Goal: Check status: Check status

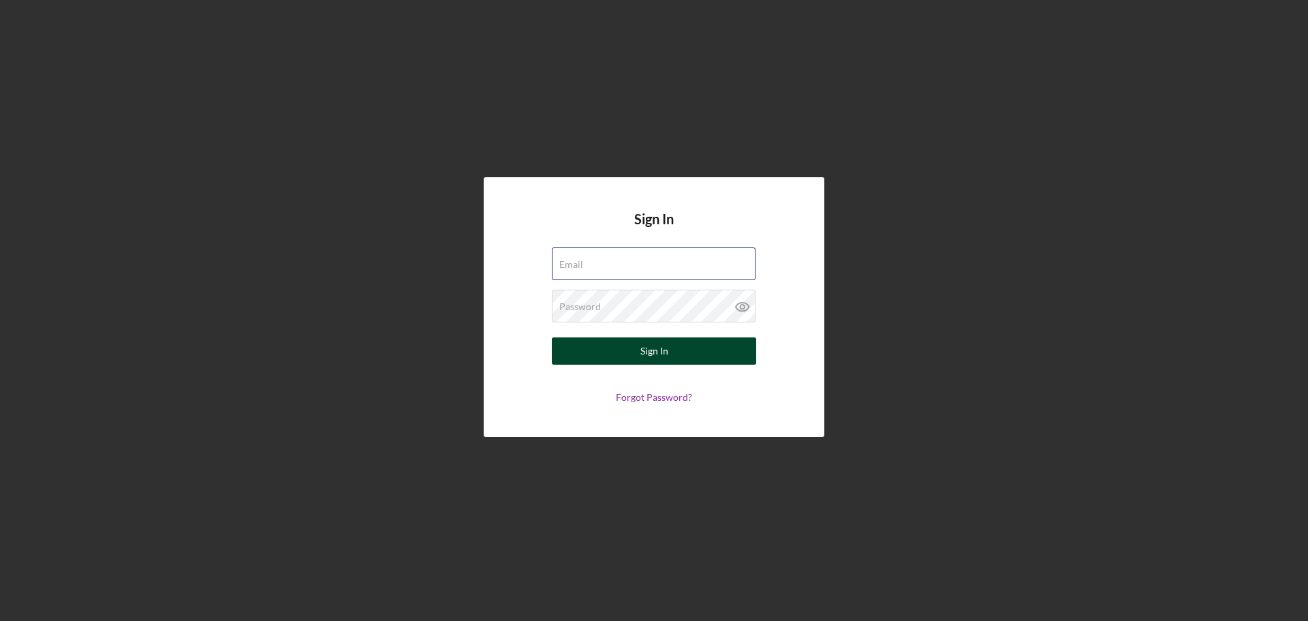
type input "[EMAIL_ADDRESS][DOMAIN_NAME]"
click at [656, 352] on div "Sign In" at bounding box center [655, 350] width 28 height 27
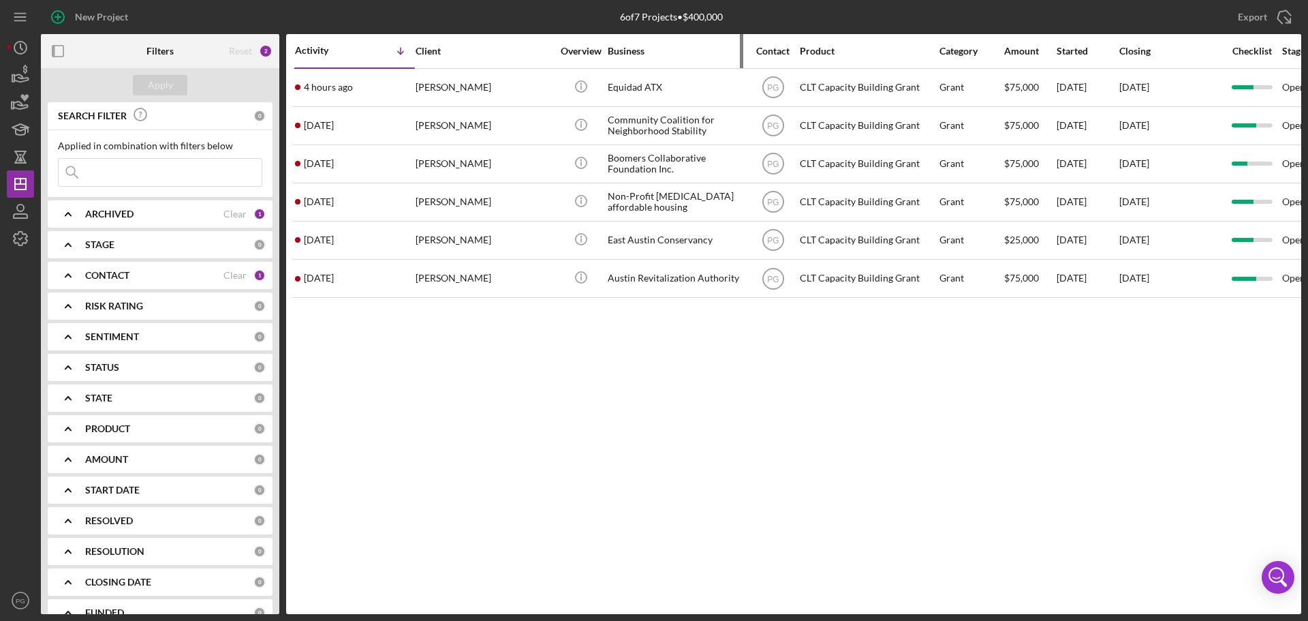
click at [623, 58] on div "Business" at bounding box center [676, 51] width 136 height 33
click at [620, 48] on div "Business" at bounding box center [676, 51] width 136 height 11
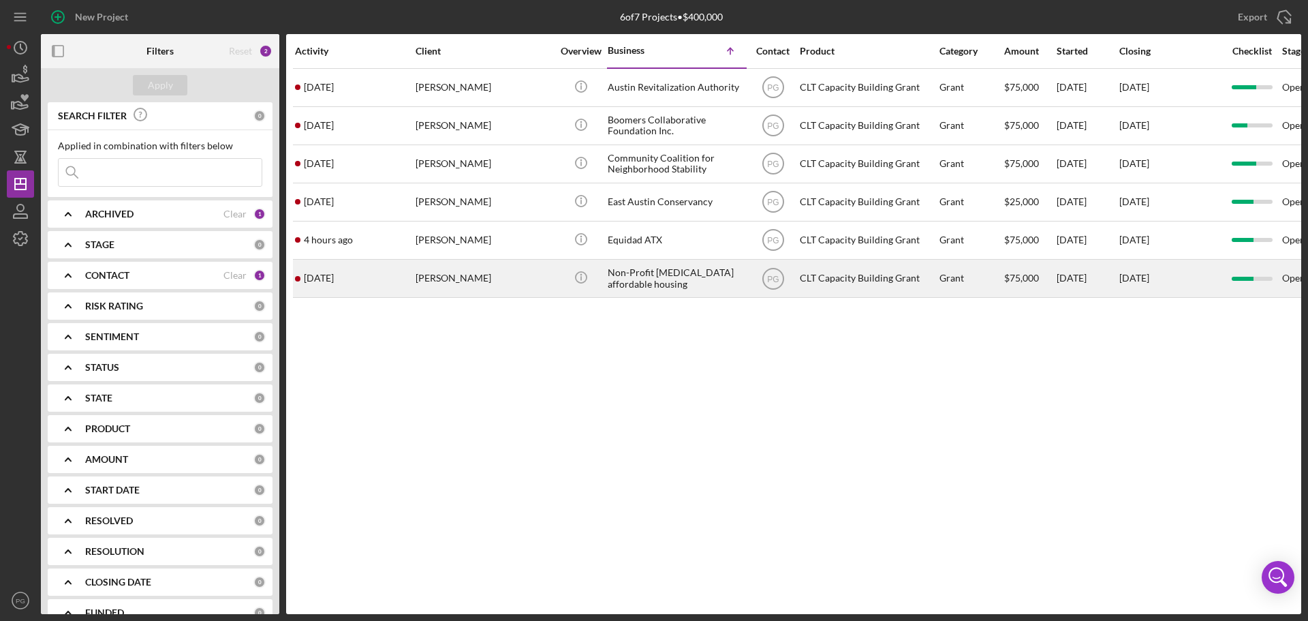
click at [460, 268] on div "[PERSON_NAME]" at bounding box center [484, 278] width 136 height 36
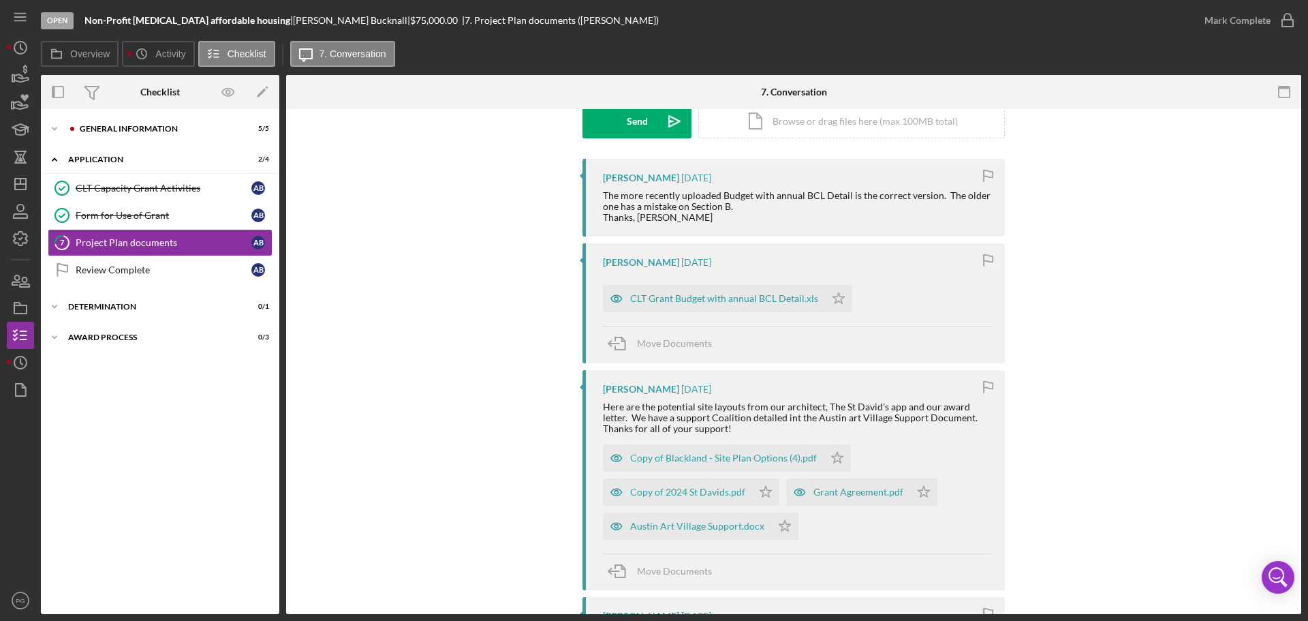
scroll to position [204, 0]
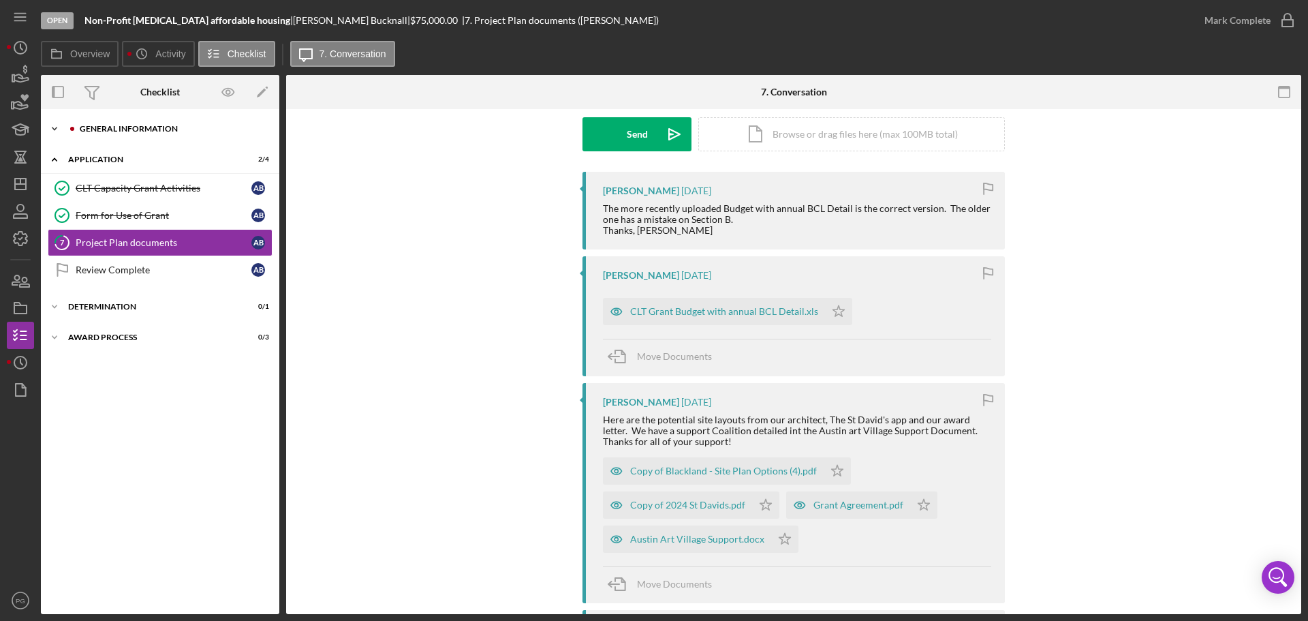
click at [117, 133] on div "Icon/Expander General Information 5 / 5" at bounding box center [160, 128] width 239 height 27
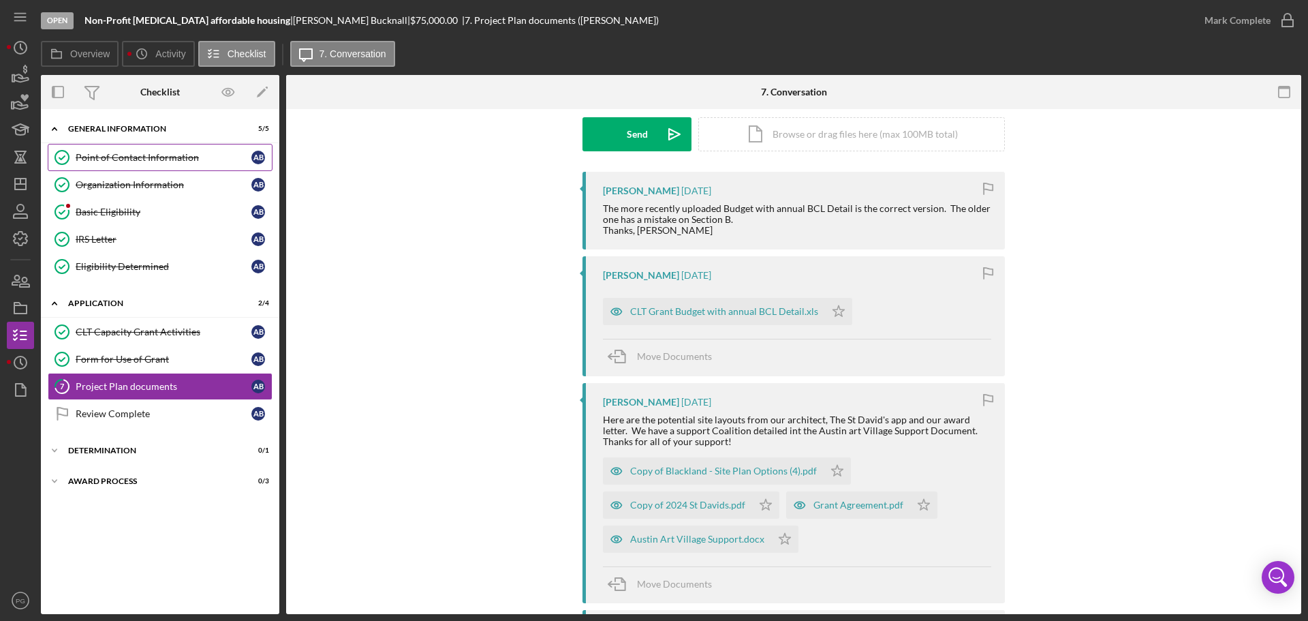
click at [123, 157] on div "Point of Contact Information" at bounding box center [164, 157] width 176 height 11
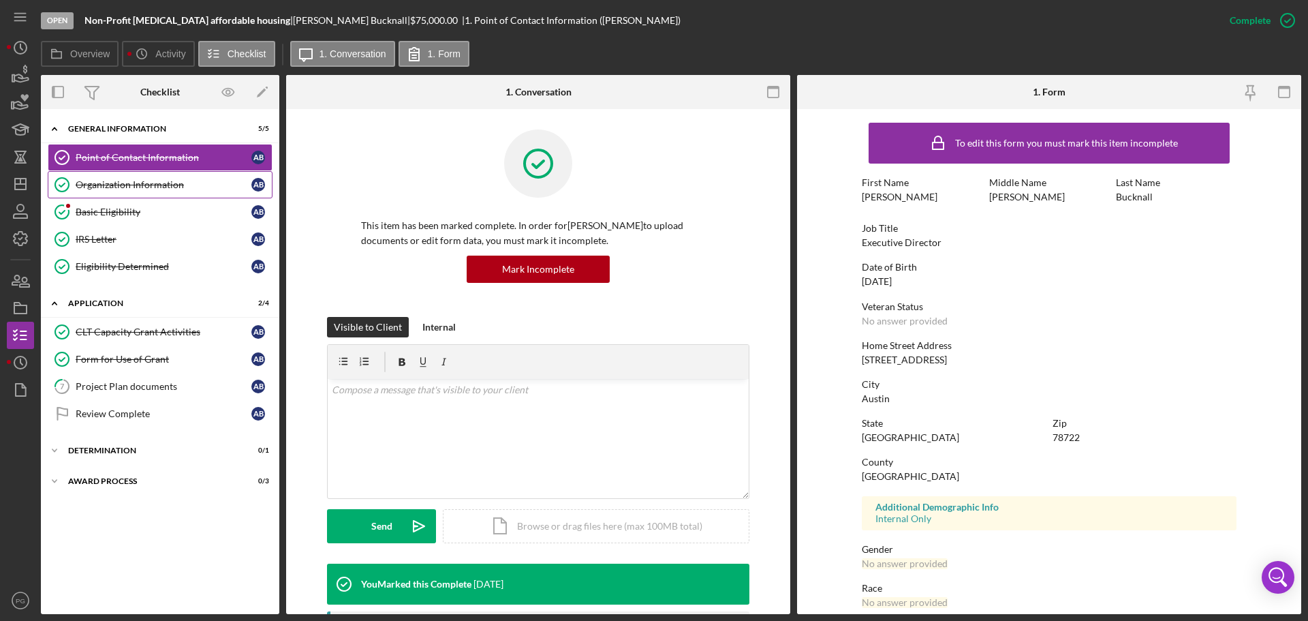
click at [91, 185] on div "Organization Information" at bounding box center [164, 184] width 176 height 11
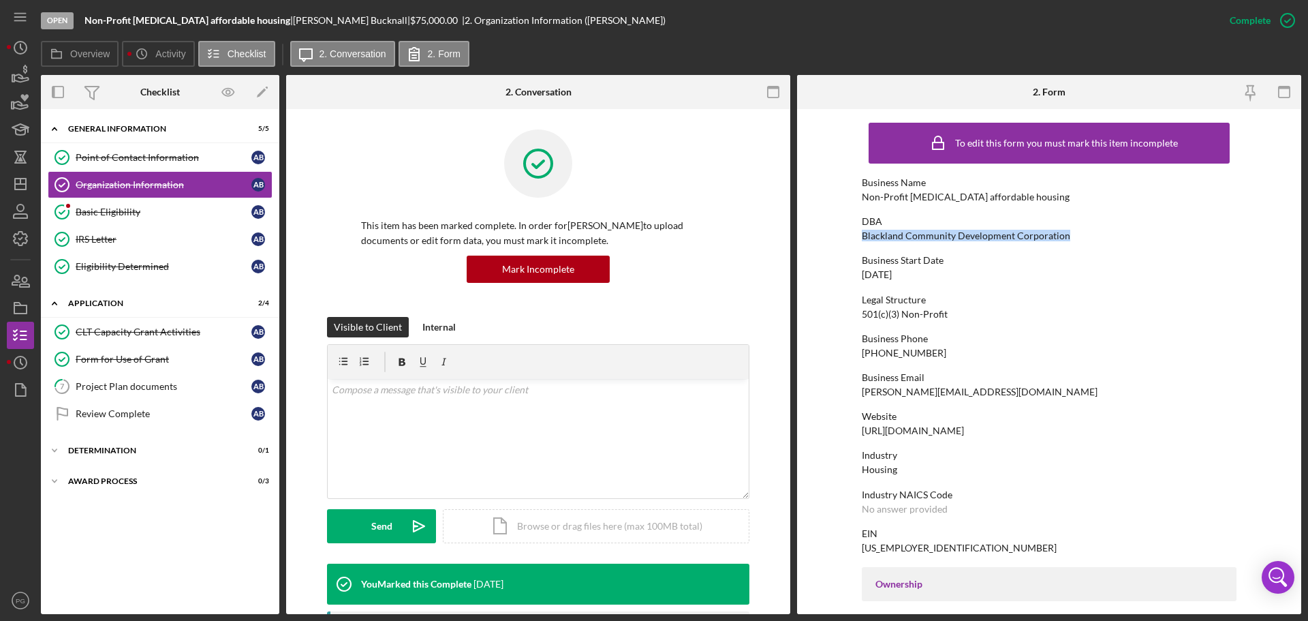
drag, startPoint x: 1054, startPoint y: 235, endPoint x: 859, endPoint y: 236, distance: 194.2
click at [859, 236] on form "To edit this form you must mark this item incomplete Business Name Non-Profit […" at bounding box center [1049, 361] width 504 height 505
click at [975, 192] on div "Non-Profit [MEDICAL_DATA] affordable housing" at bounding box center [966, 197] width 208 height 11
drag, startPoint x: 1037, startPoint y: 196, endPoint x: 858, endPoint y: 198, distance: 178.6
click at [858, 198] on form "To edit this form you must mark this item incomplete Business Name Non-Profit […" at bounding box center [1049, 361] width 504 height 505
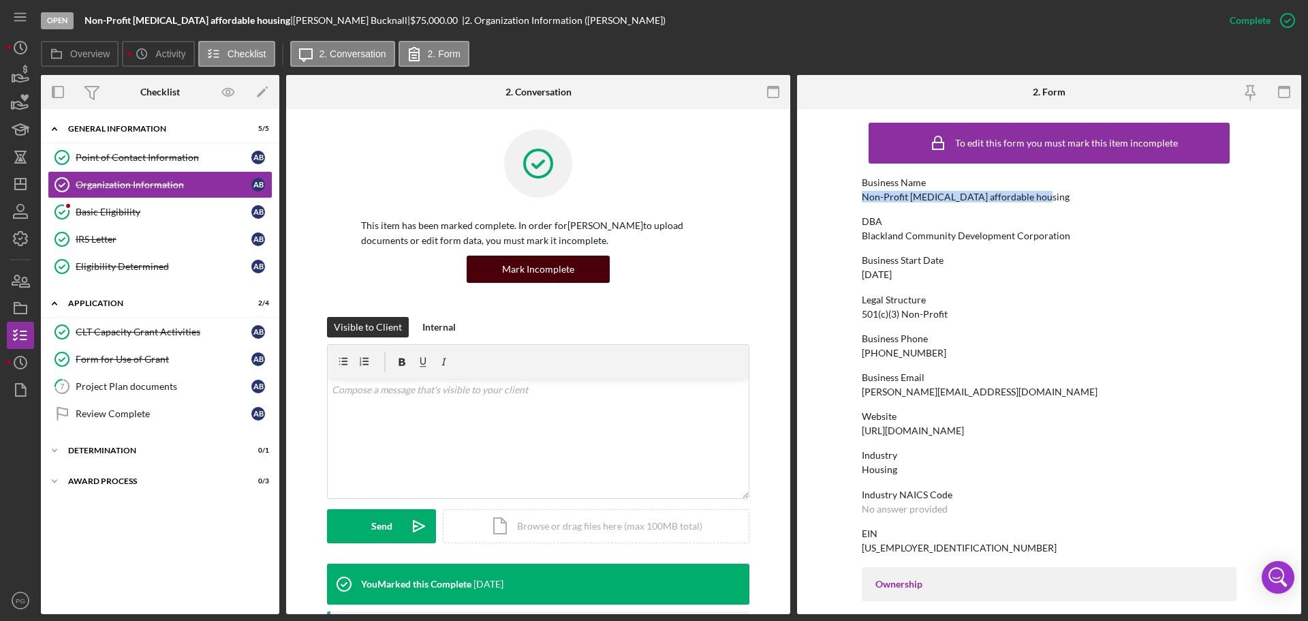
copy div "Non-Profit [MEDICAL_DATA] affordable housing"
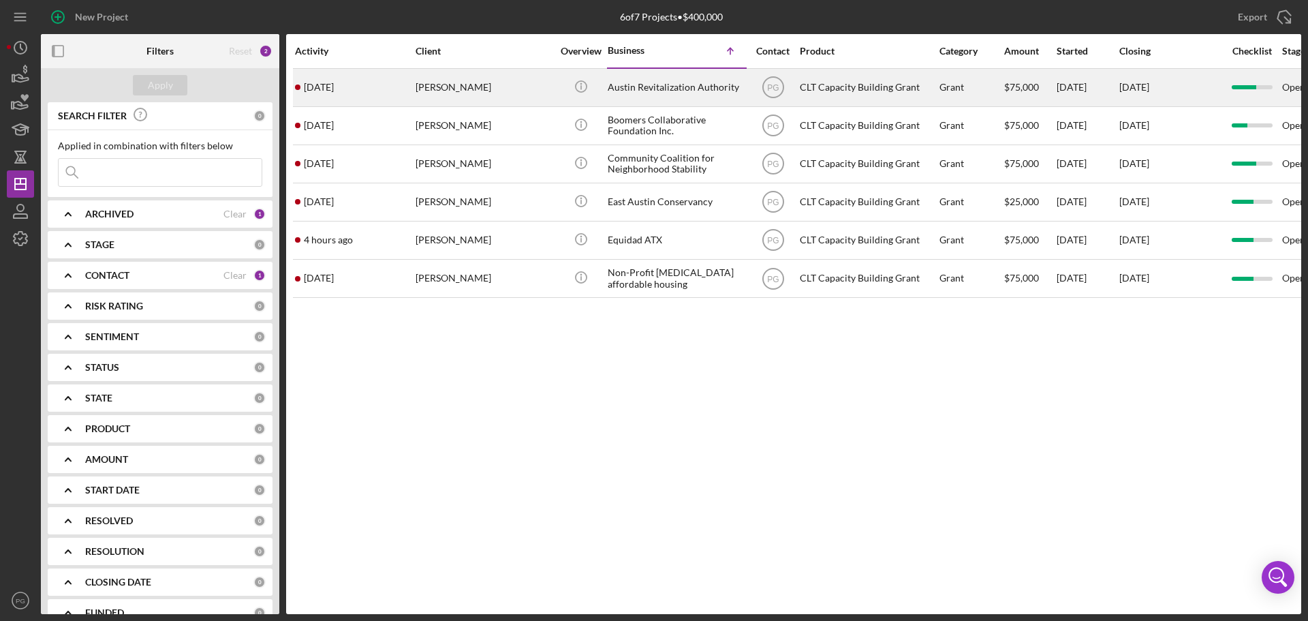
click at [643, 82] on div "Austin Revitalization Authority" at bounding box center [676, 88] width 136 height 36
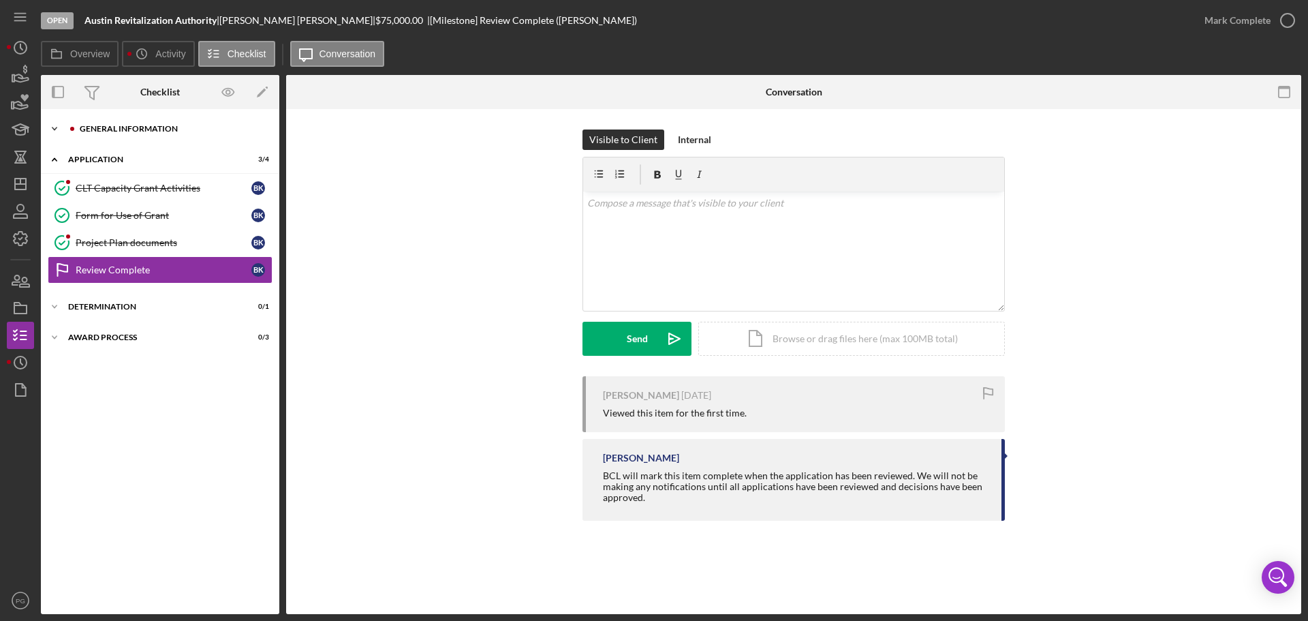
click at [125, 128] on div "General Information" at bounding box center [171, 129] width 183 height 8
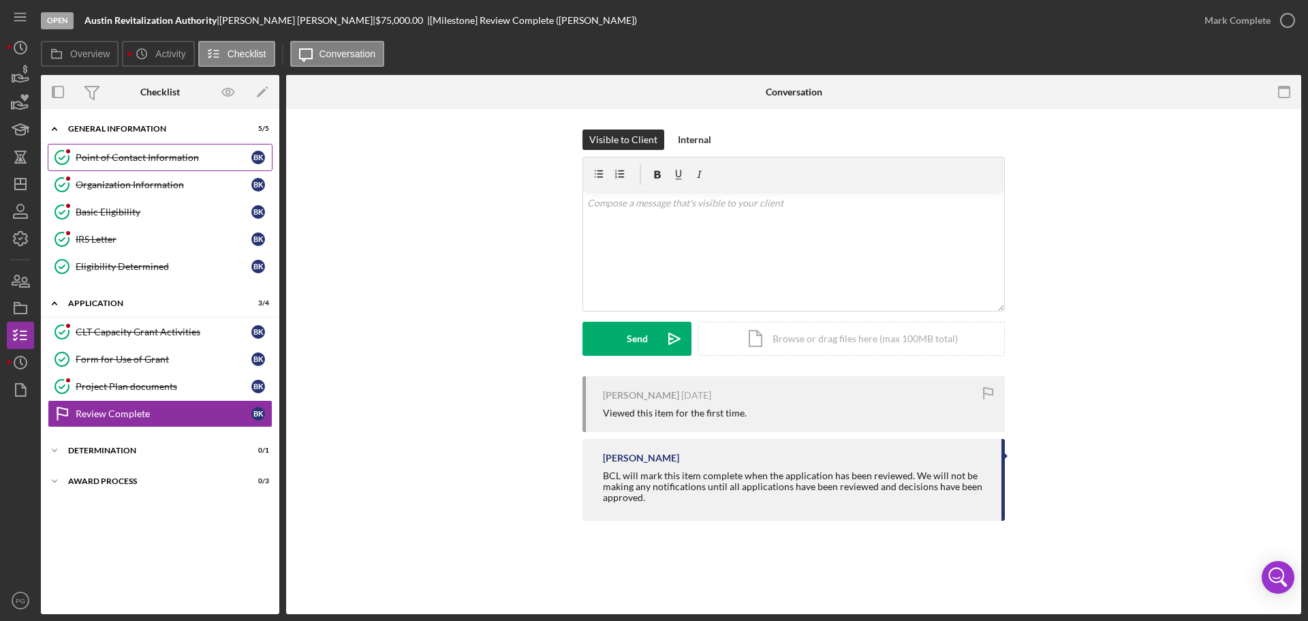
click at [121, 159] on div "Point of Contact Information" at bounding box center [164, 157] width 176 height 11
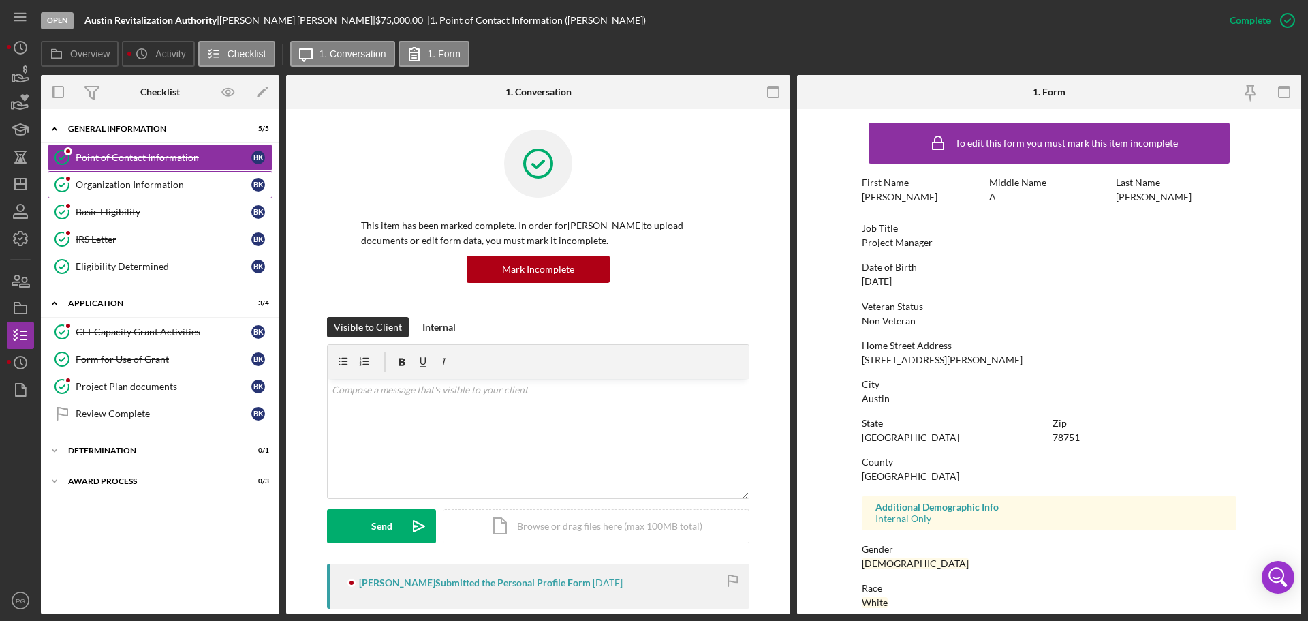
click at [122, 183] on div "Organization Information" at bounding box center [164, 184] width 176 height 11
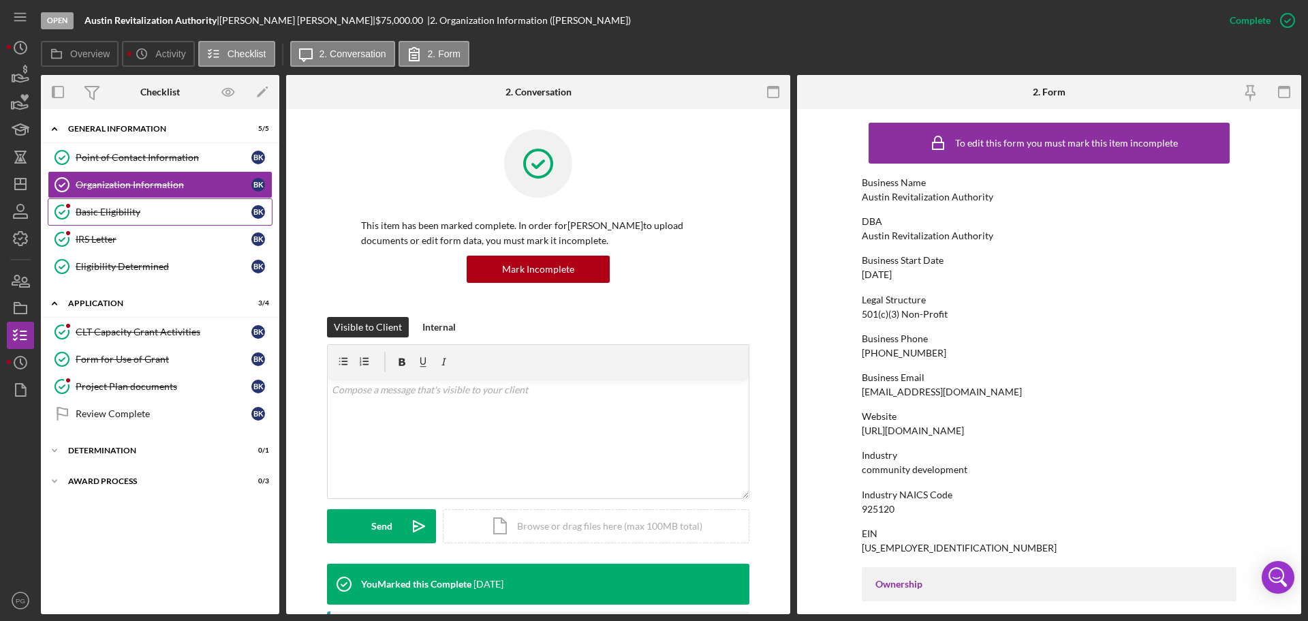
click at [125, 198] on link "Basic Eligibility Basic Eligibility B K" at bounding box center [160, 211] width 225 height 27
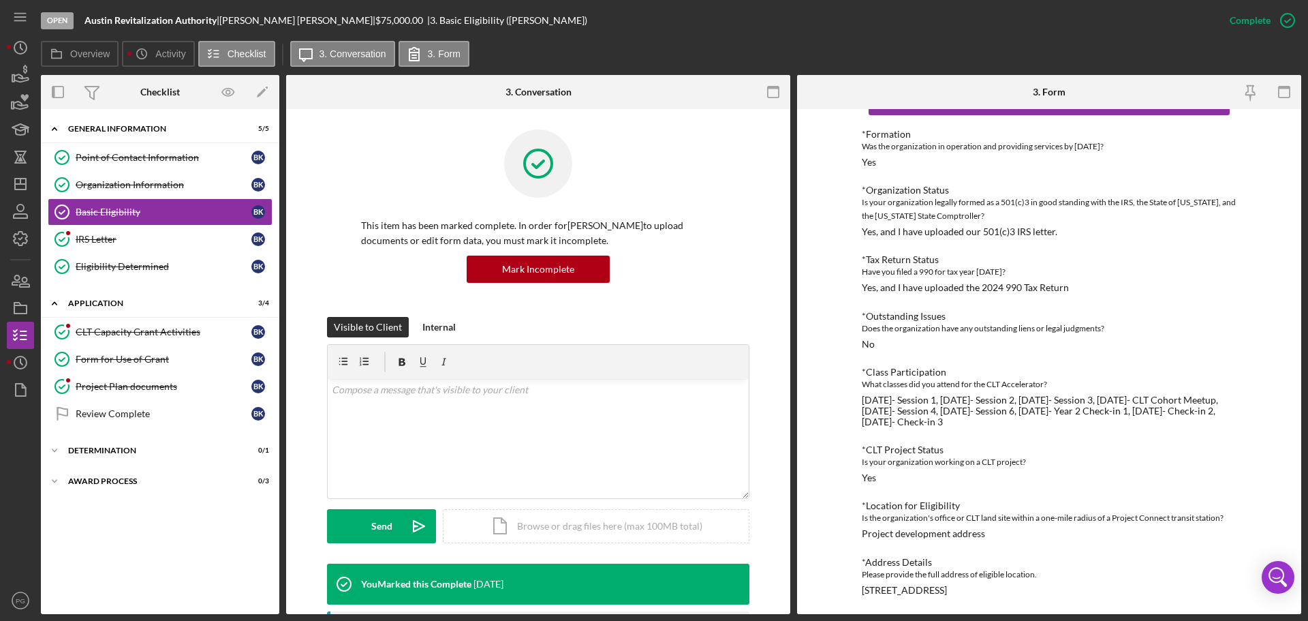
scroll to position [50, 0]
click at [29, 48] on icon "Icon/History" at bounding box center [20, 48] width 34 height 34
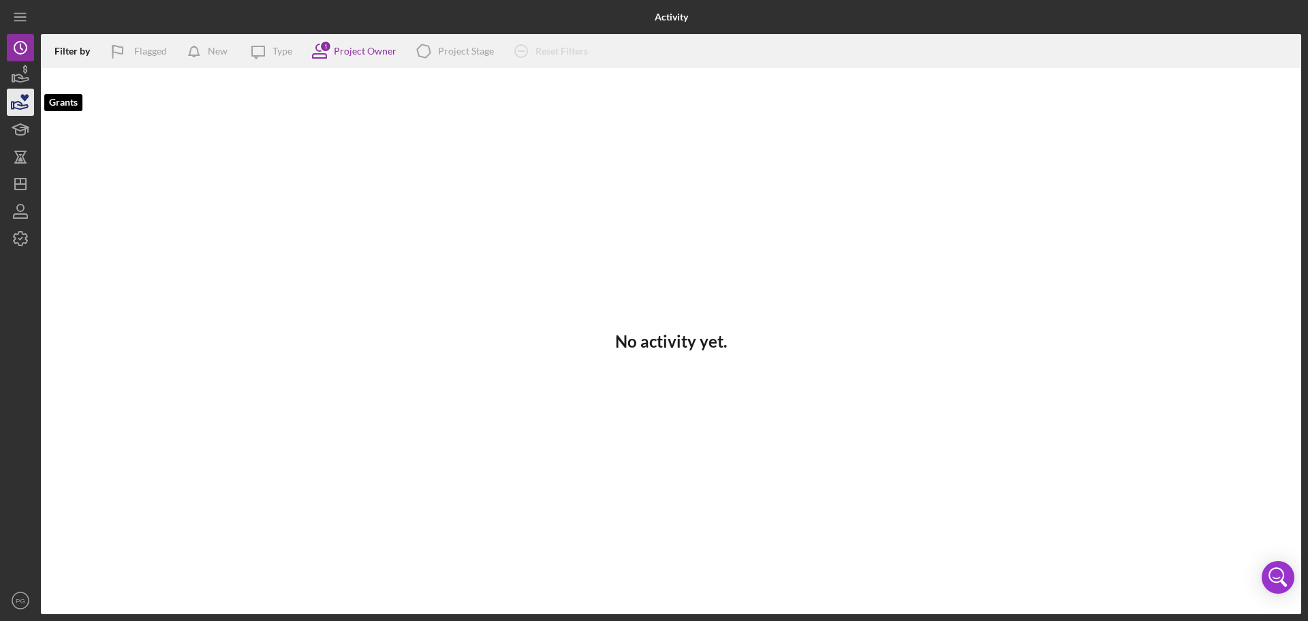
click at [26, 104] on icon "button" at bounding box center [20, 102] width 34 height 34
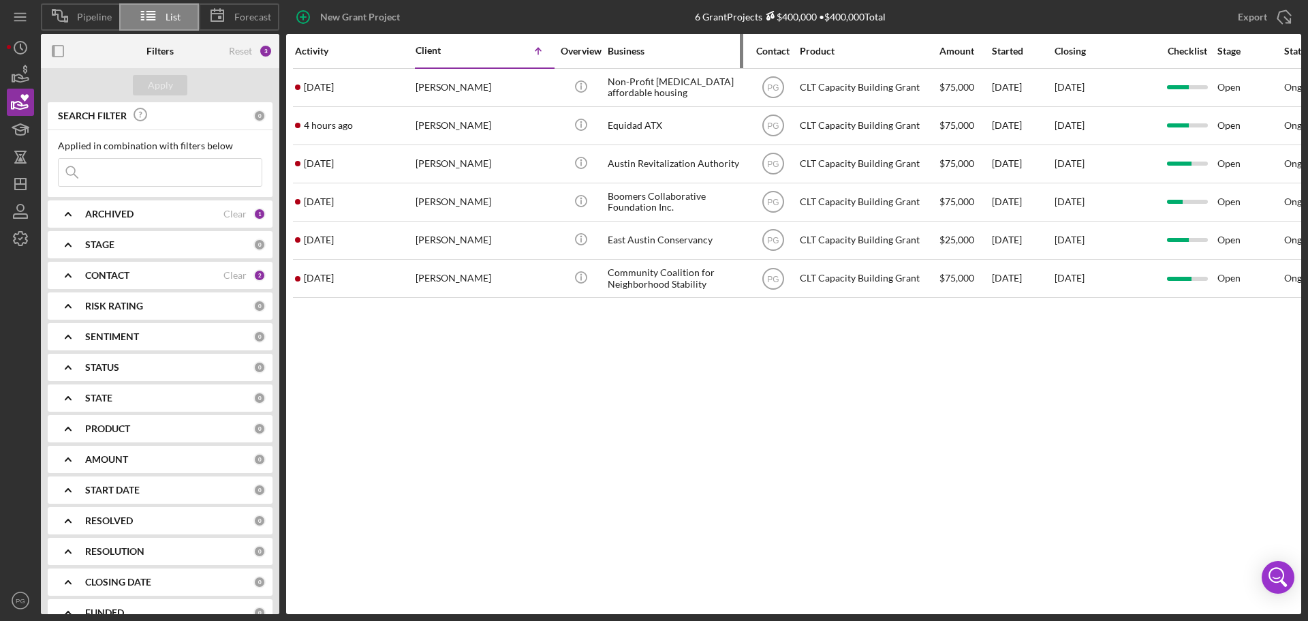
click at [643, 51] on div "Business" at bounding box center [676, 51] width 136 height 11
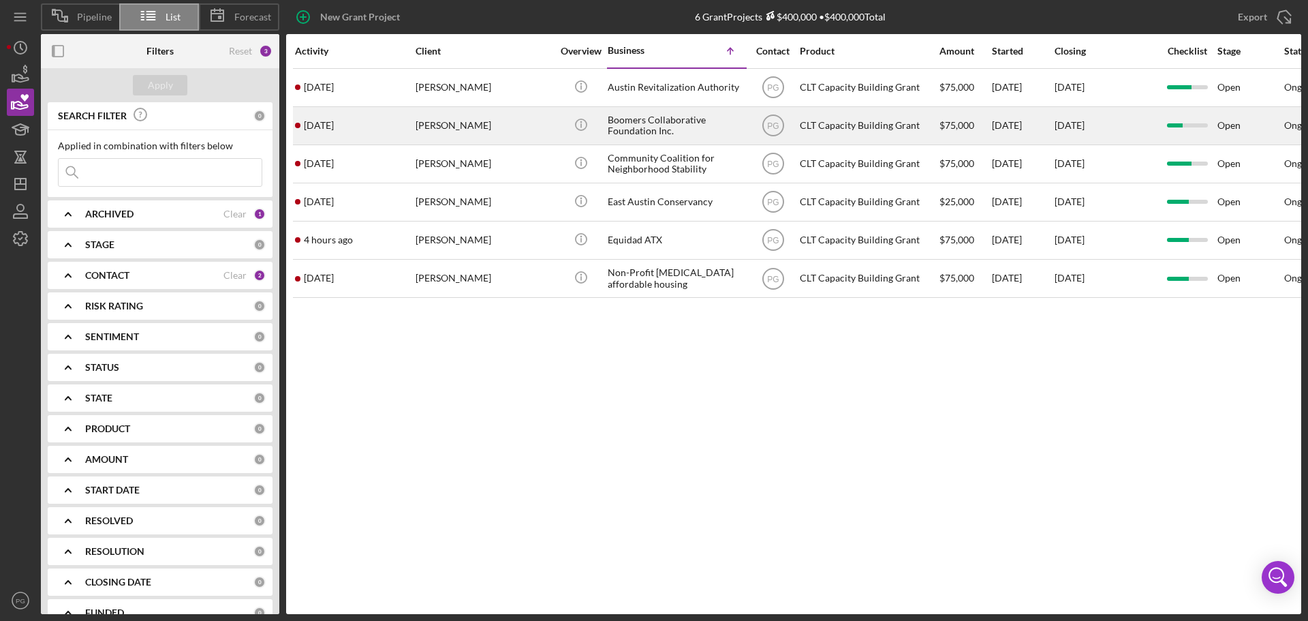
click at [652, 119] on div "Boomers Collaborative Foundation Inc." at bounding box center [676, 126] width 136 height 36
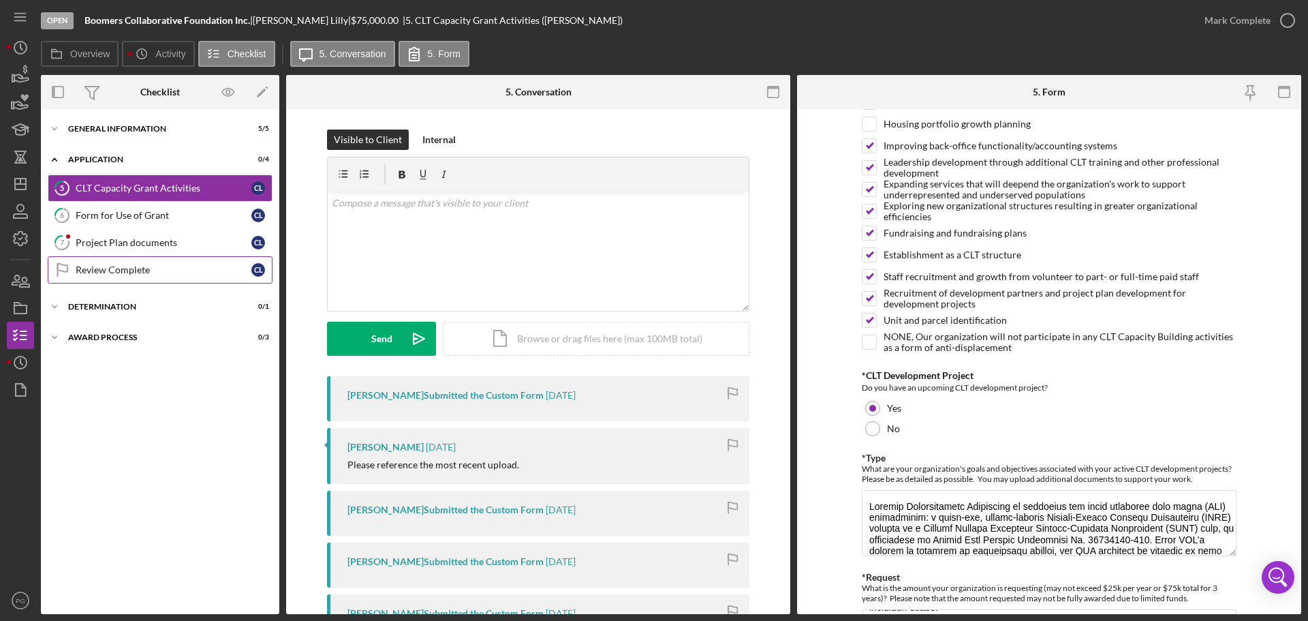
scroll to position [32, 0]
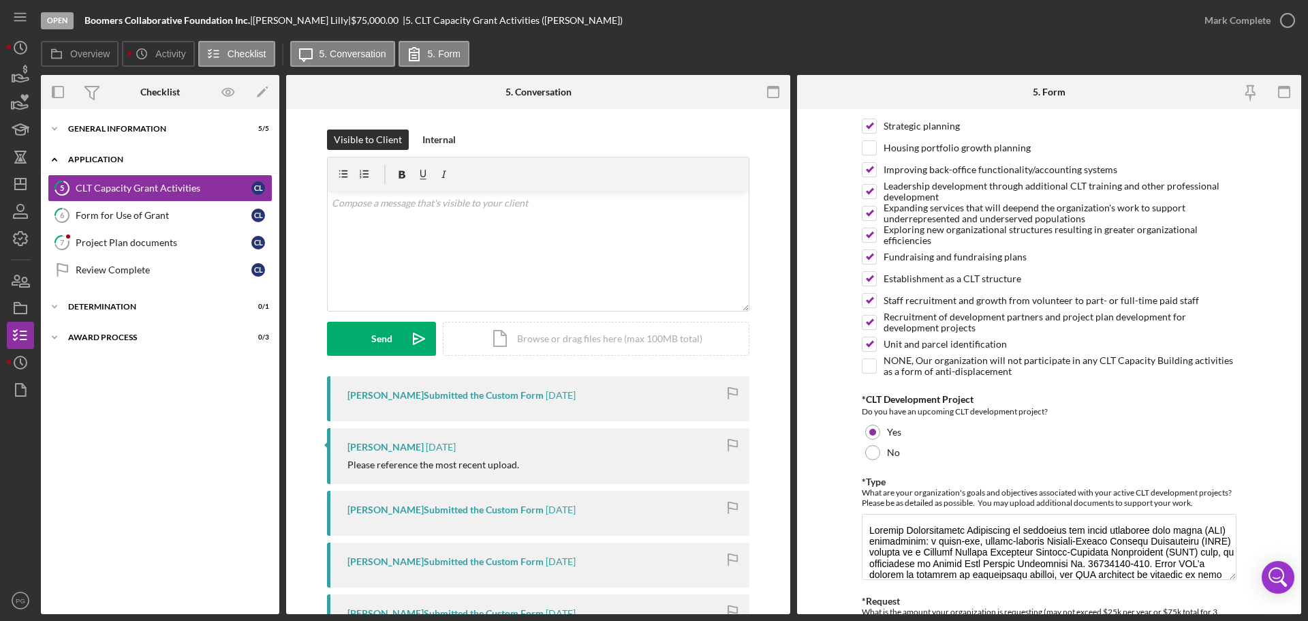
click at [143, 162] on div "Application" at bounding box center [165, 159] width 194 height 8
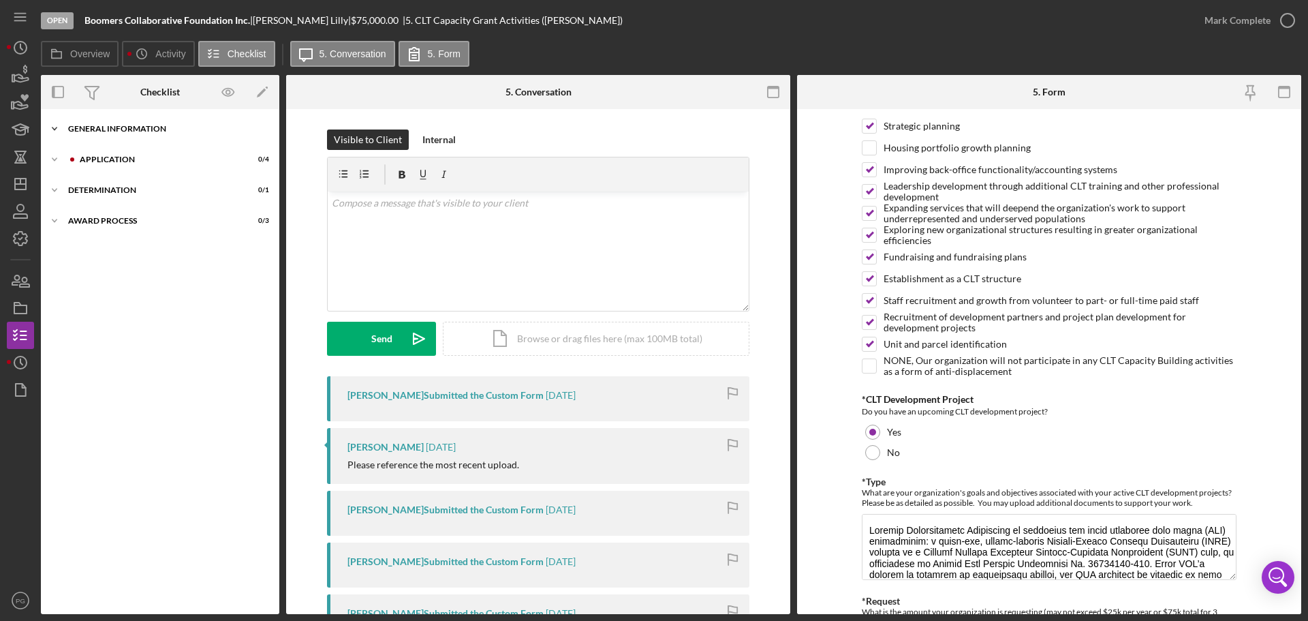
click at [121, 129] on div "General Information" at bounding box center [165, 129] width 194 height 8
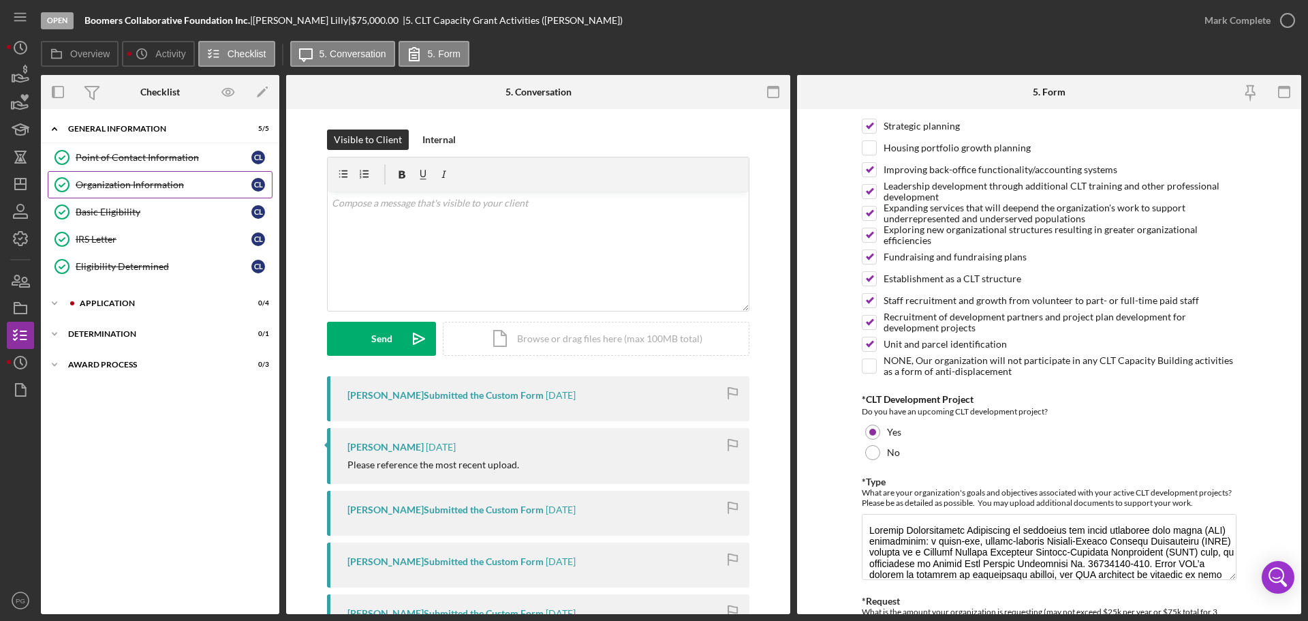
click at [121, 179] on div "Organization Information" at bounding box center [164, 184] width 176 height 11
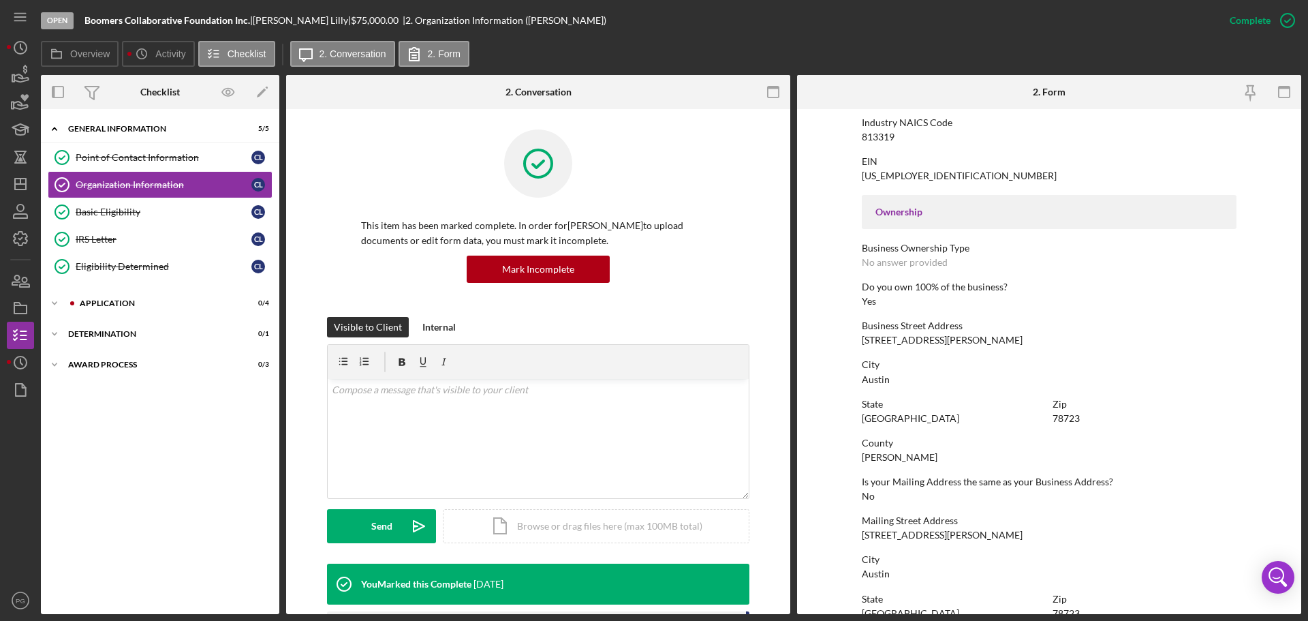
scroll to position [270, 0]
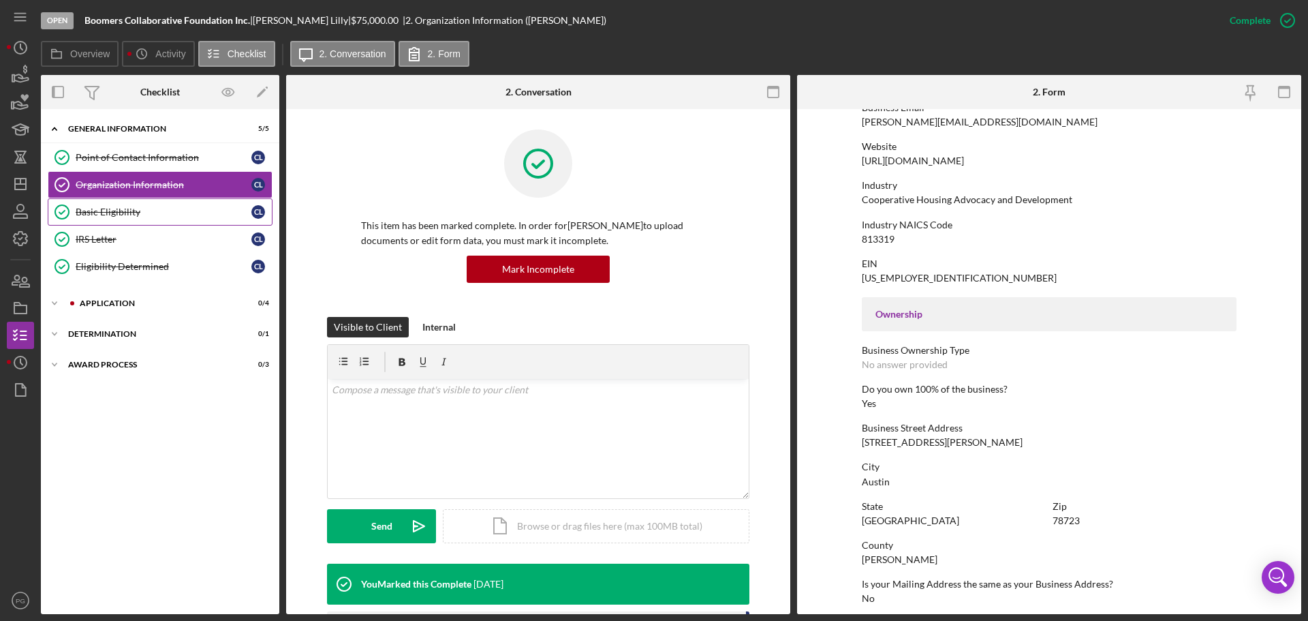
click at [157, 216] on div "Basic Eligibility" at bounding box center [164, 211] width 176 height 11
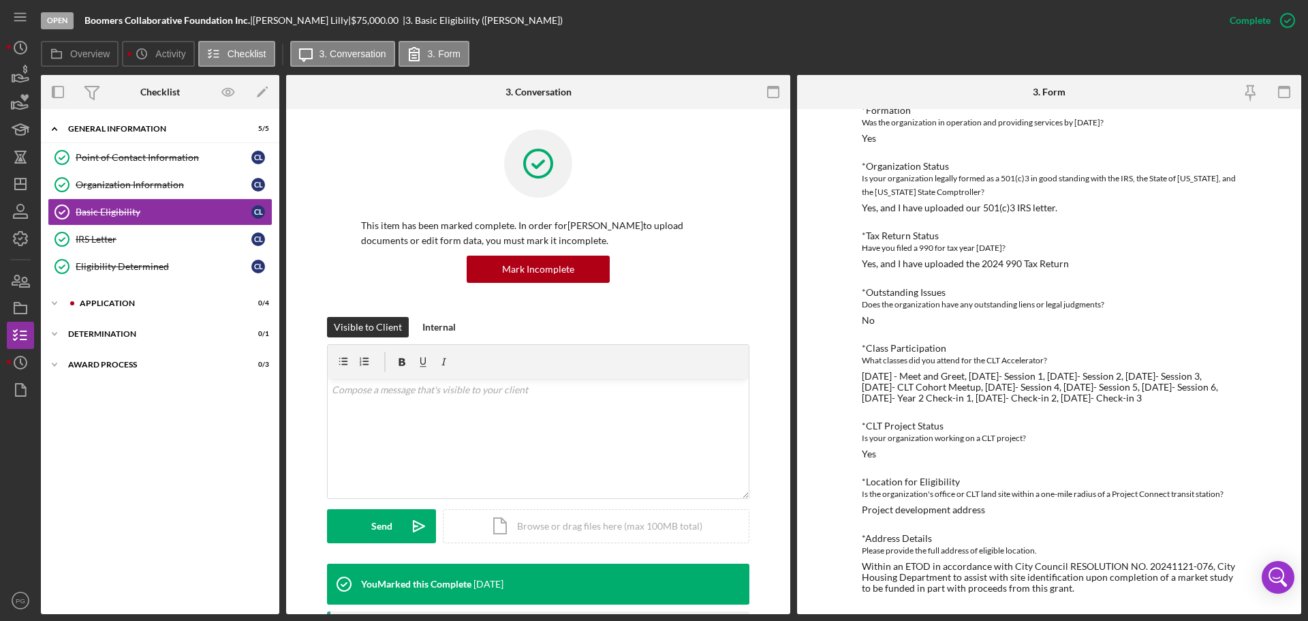
scroll to position [83, 0]
click at [12, 38] on icon "Icon/History" at bounding box center [20, 48] width 34 height 34
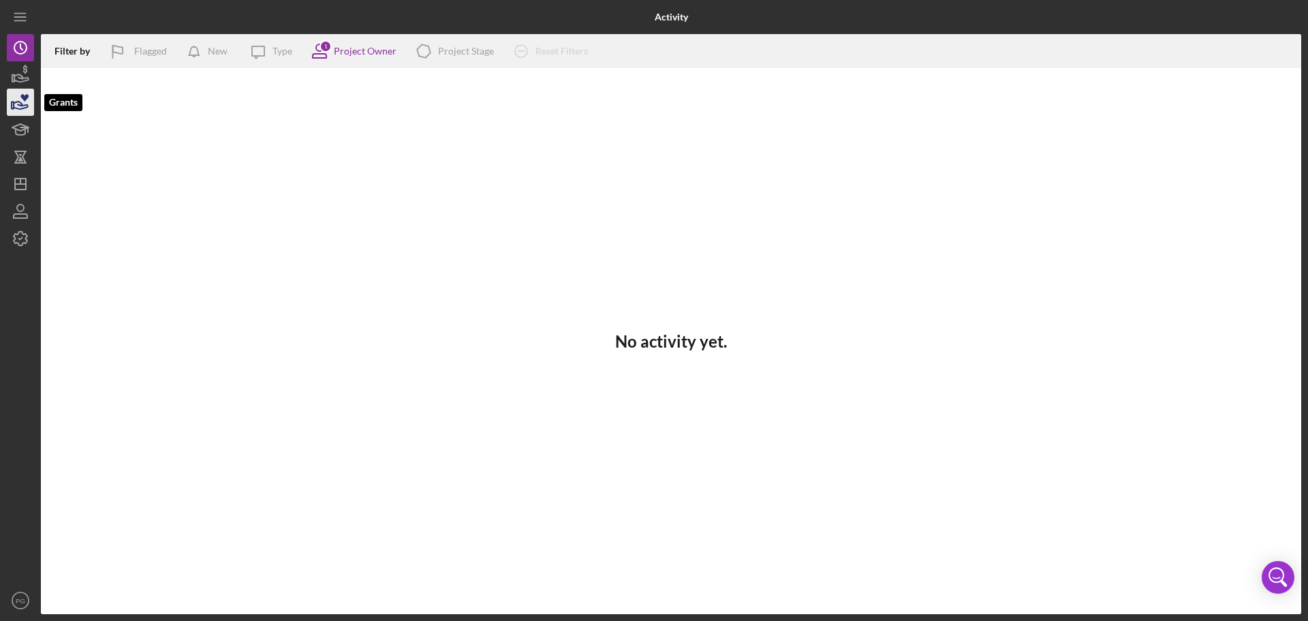
click at [31, 104] on icon "button" at bounding box center [20, 102] width 34 height 34
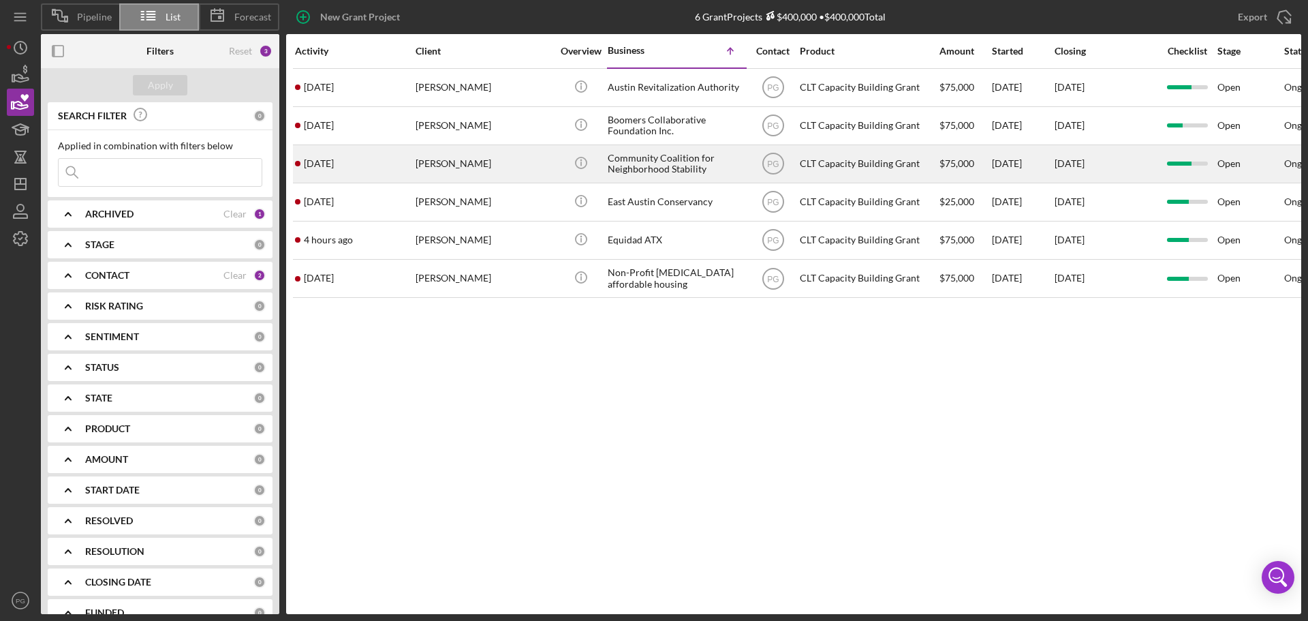
click at [479, 166] on div "[PERSON_NAME]" at bounding box center [484, 164] width 136 height 36
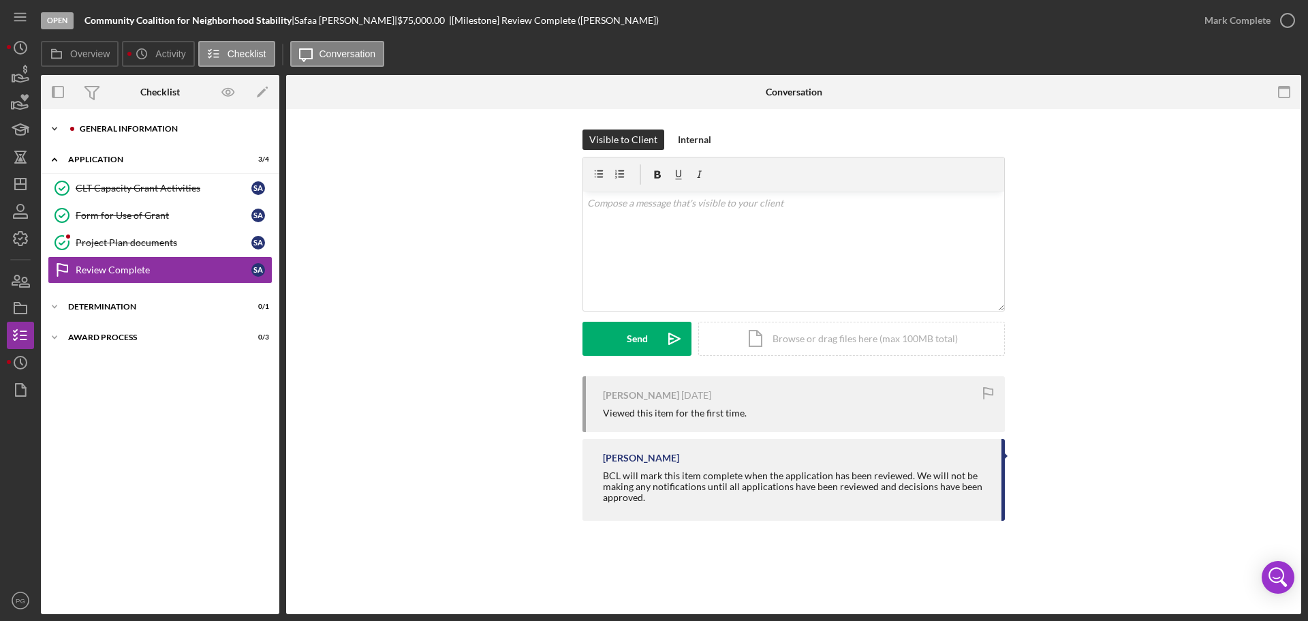
click at [137, 134] on div "Icon/Expander General Information 5 / 5" at bounding box center [160, 128] width 239 height 27
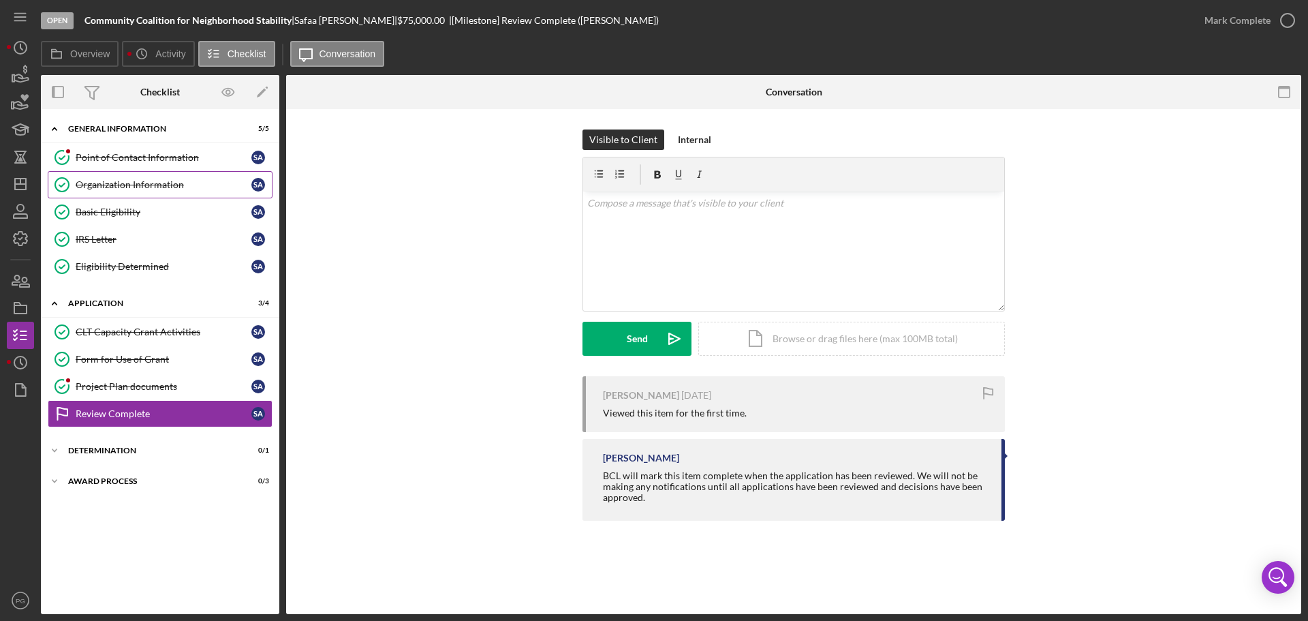
click at [119, 192] on link "Organization Information Organization Information S A" at bounding box center [160, 184] width 225 height 27
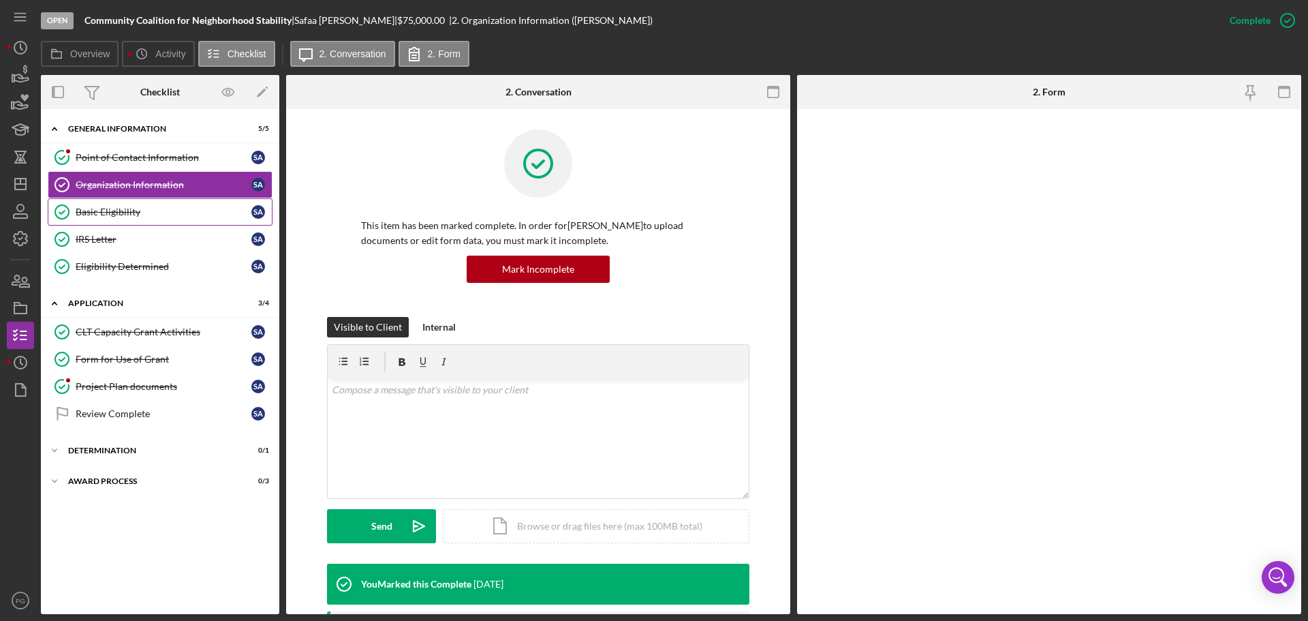
click at [121, 212] on div "Basic Eligibility" at bounding box center [164, 211] width 176 height 11
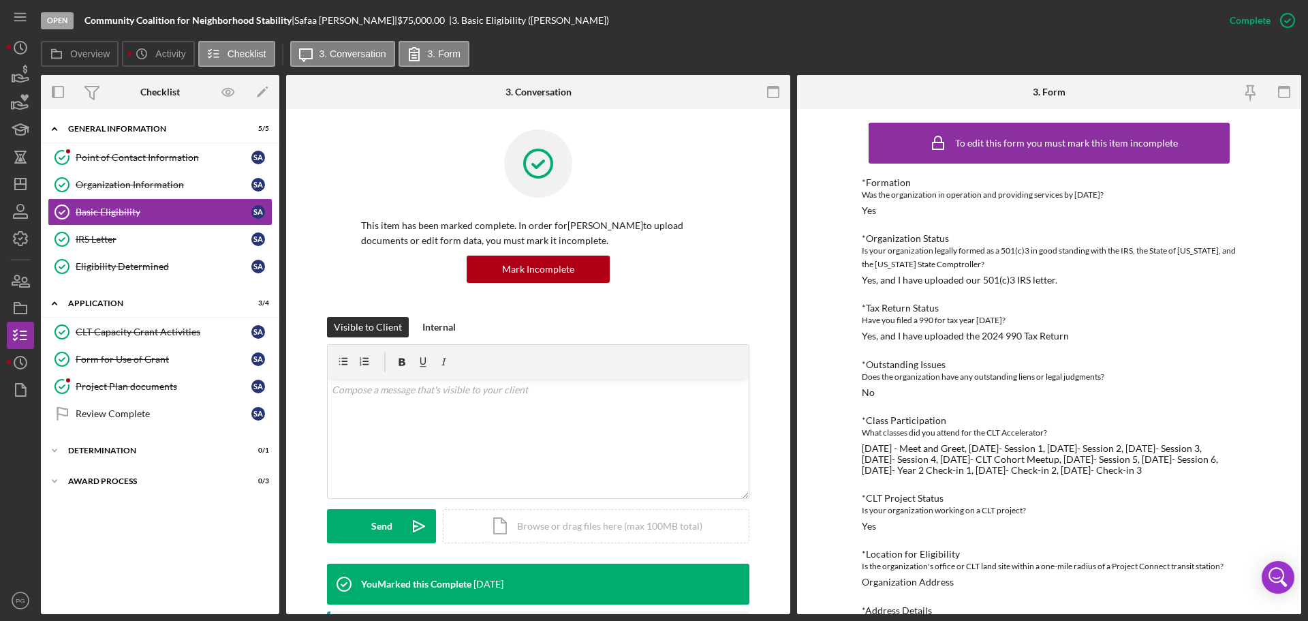
scroll to position [61, 0]
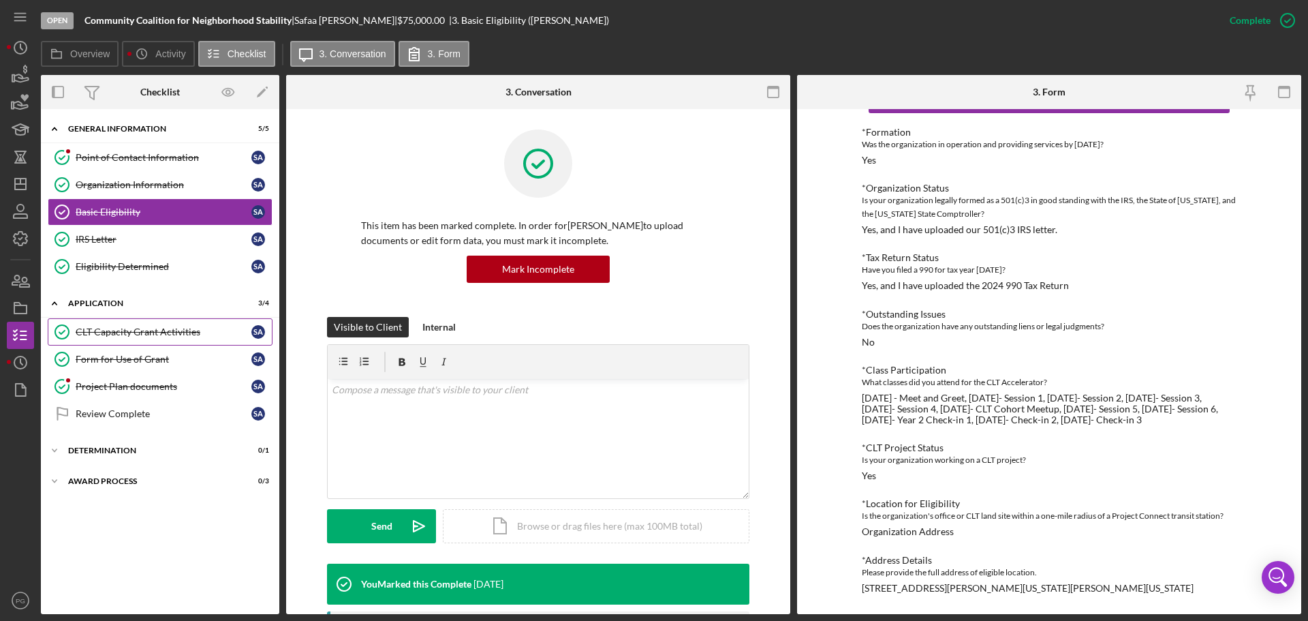
click at [134, 335] on div "CLT Capacity Grant Activities" at bounding box center [164, 331] width 176 height 11
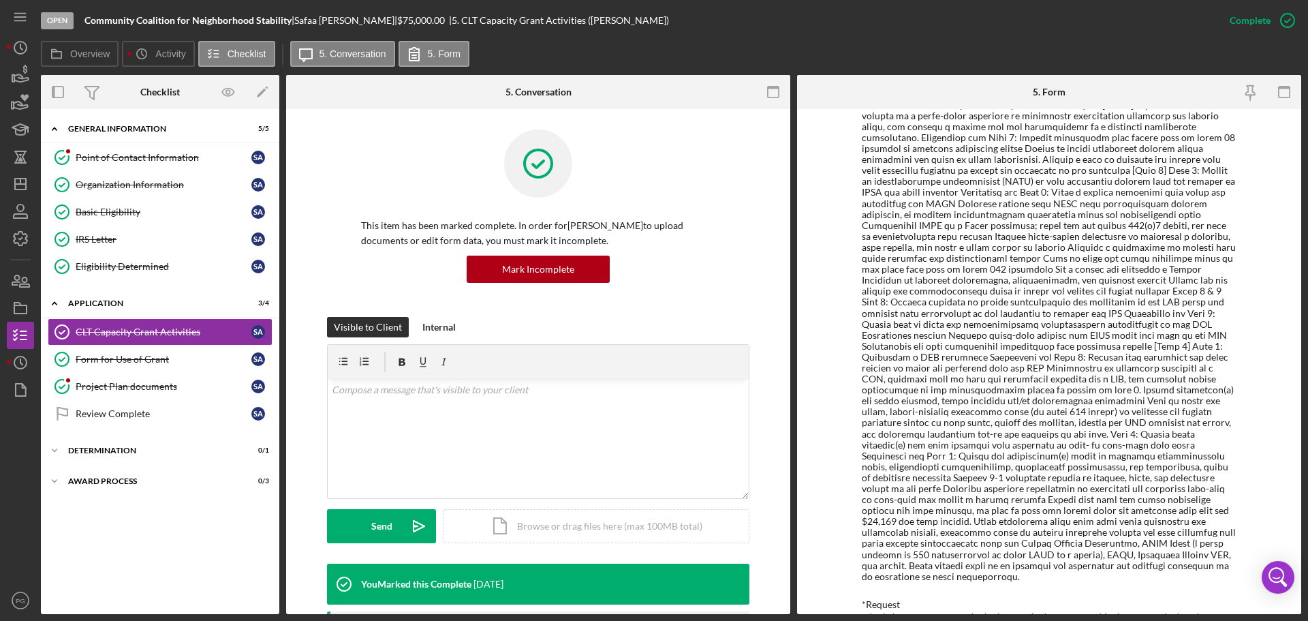
scroll to position [871, 0]
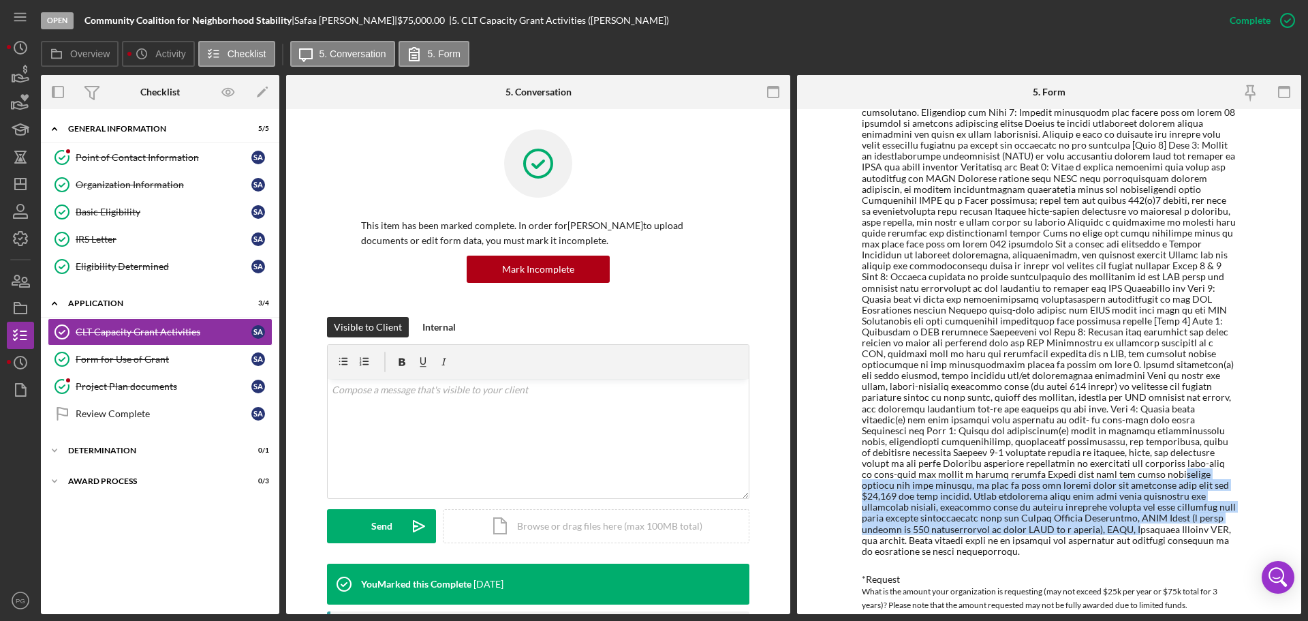
drag, startPoint x: 890, startPoint y: 446, endPoint x: 1141, endPoint y: 500, distance: 256.4
click at [1141, 500] on div at bounding box center [1049, 36] width 375 height 1042
click at [1018, 491] on div at bounding box center [1049, 36] width 375 height 1042
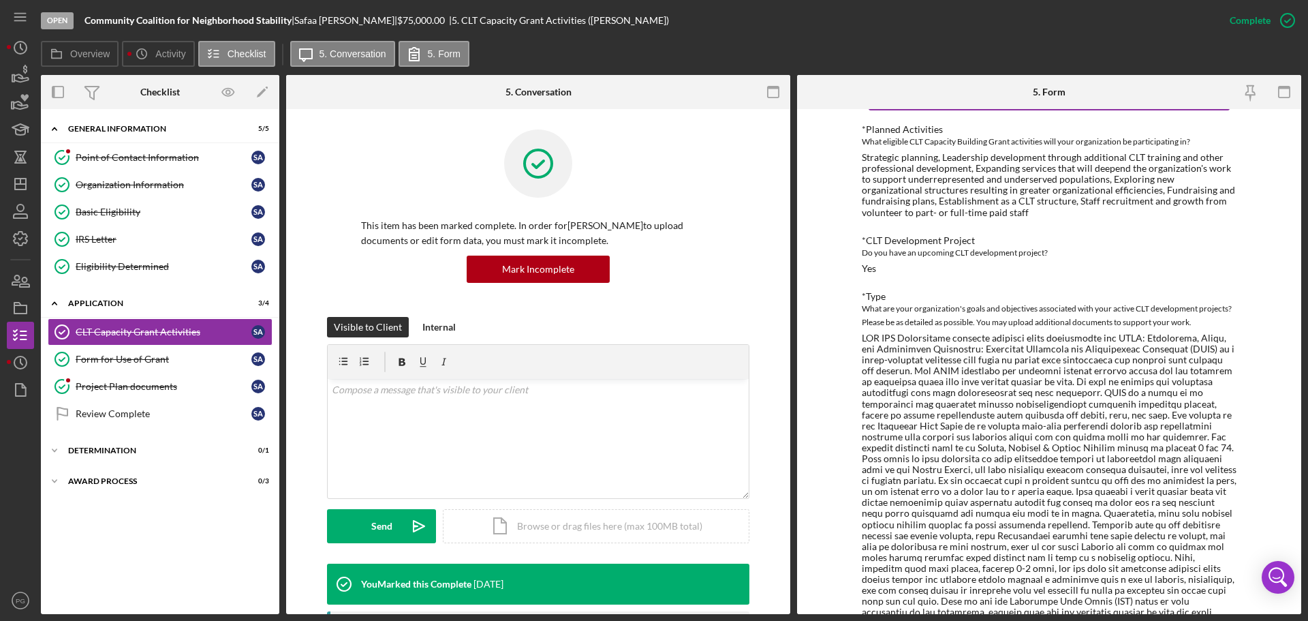
scroll to position [0, 0]
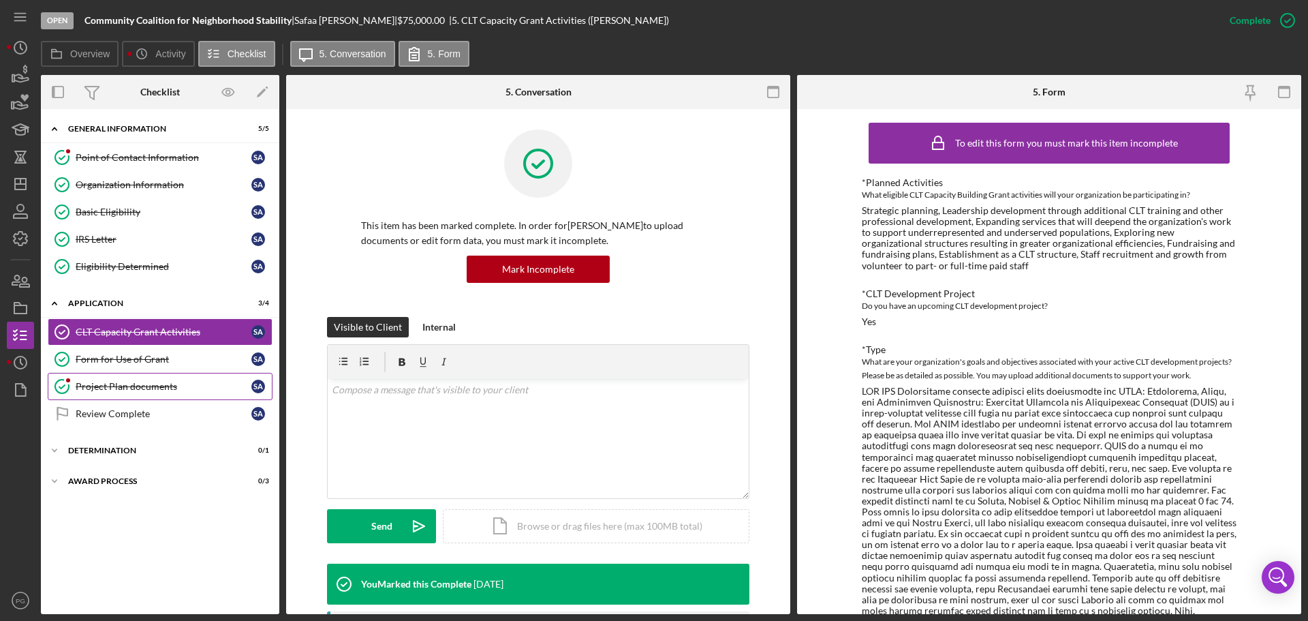
click at [149, 392] on div "Project Plan documents" at bounding box center [164, 386] width 176 height 11
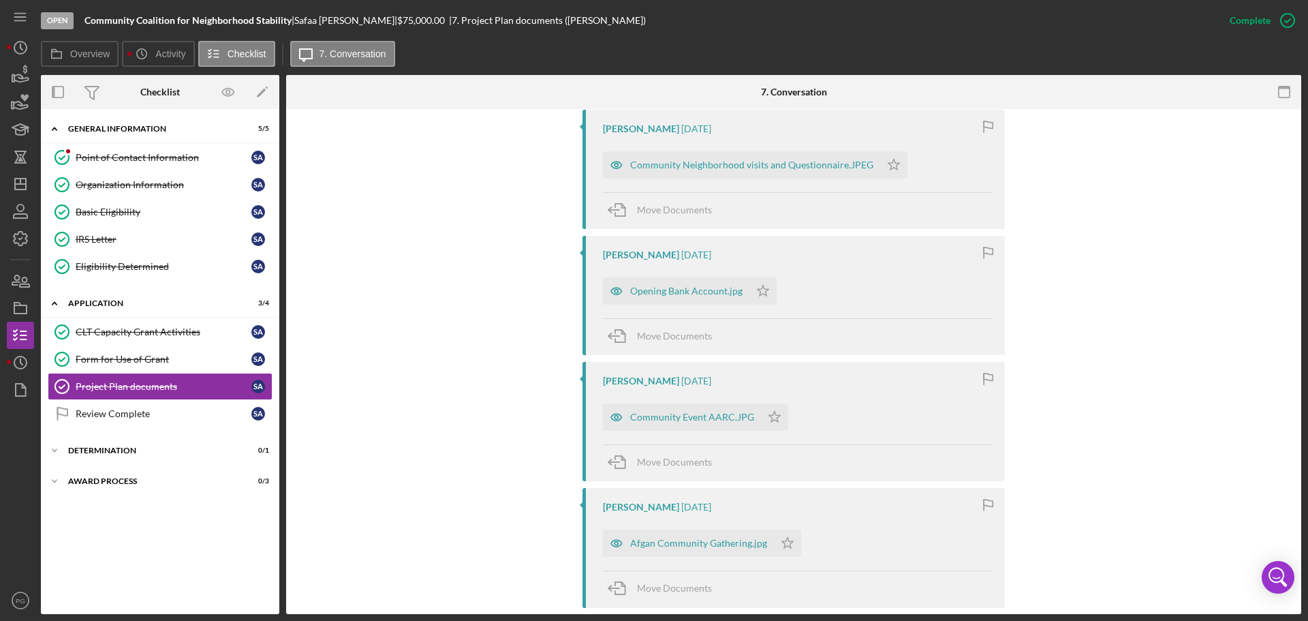
scroll to position [477, 0]
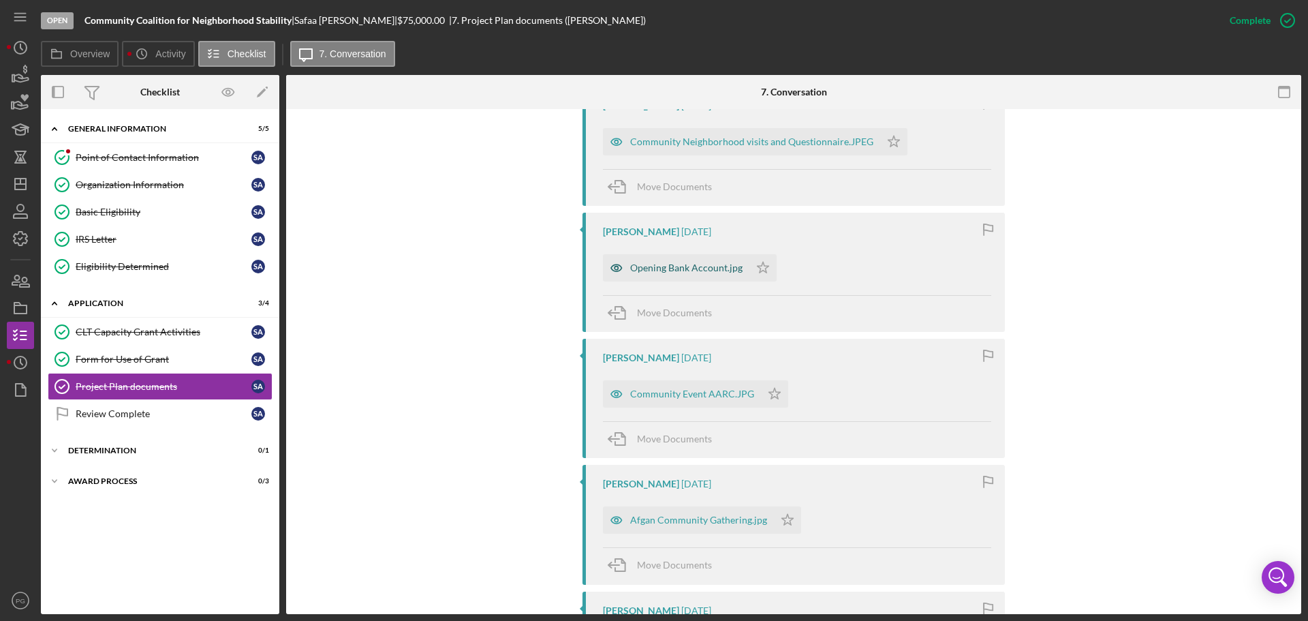
click at [688, 269] on div "Opening Bank Account.jpg" at bounding box center [686, 267] width 112 height 11
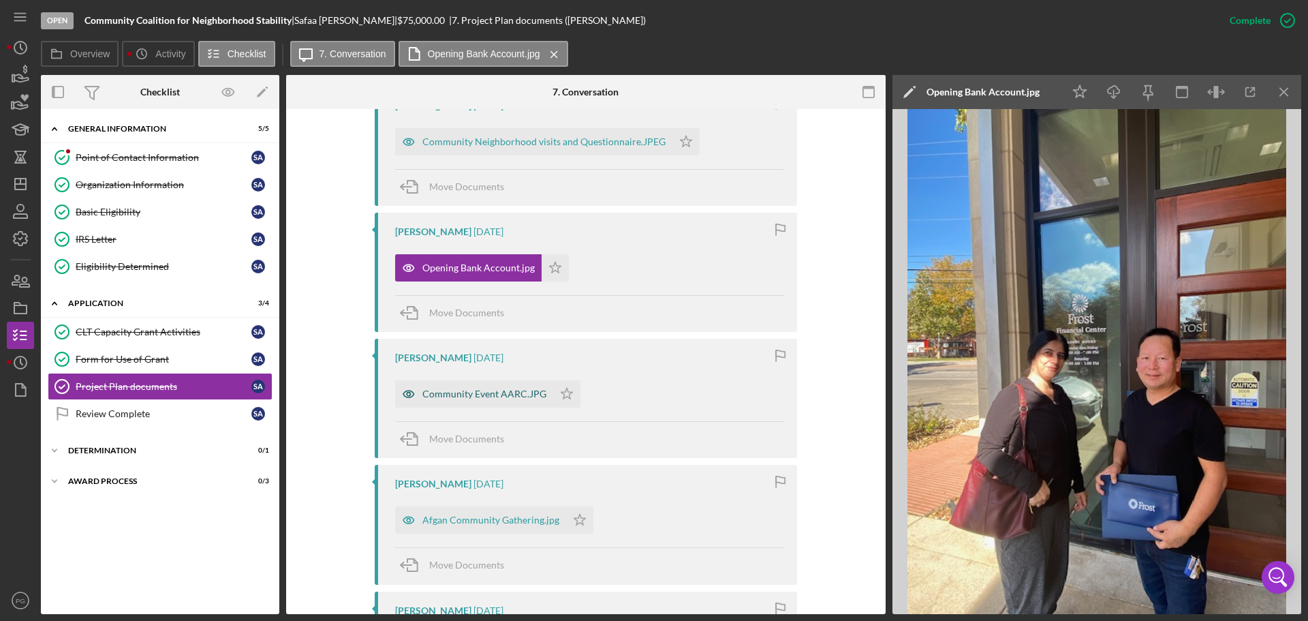
click at [462, 394] on div "Community Event AARC.JPG" at bounding box center [485, 393] width 124 height 11
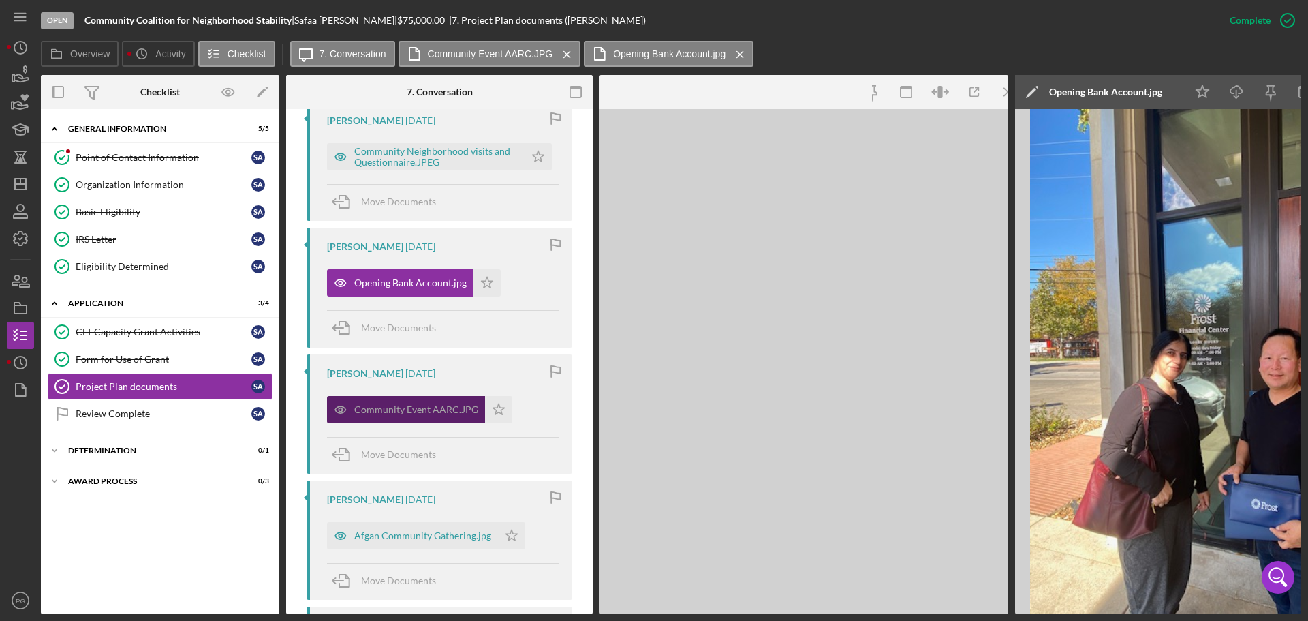
scroll to position [493, 0]
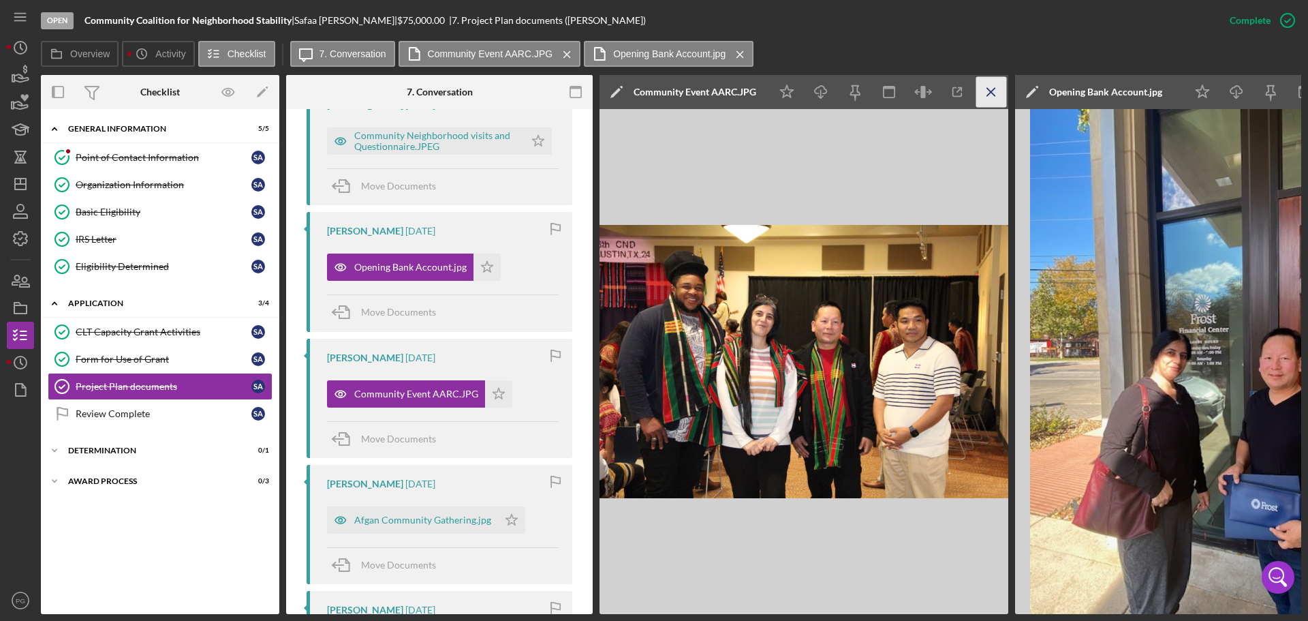
click at [987, 91] on icon "Icon/Menu Close" at bounding box center [992, 92] width 31 height 31
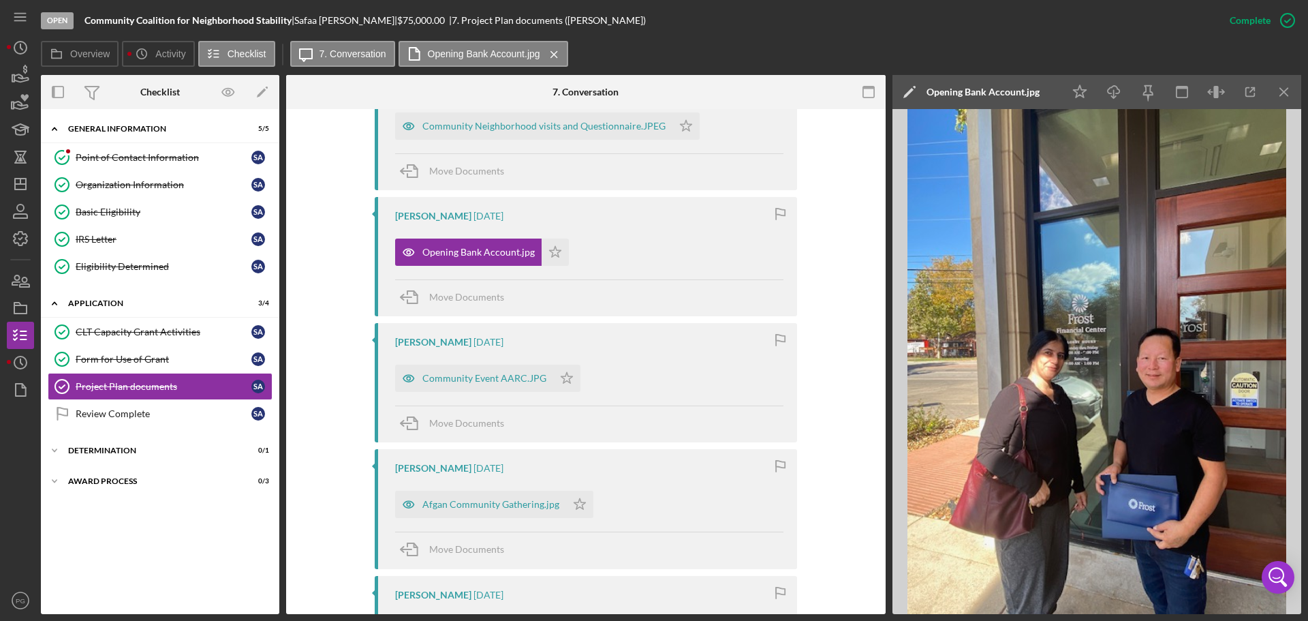
scroll to position [477, 0]
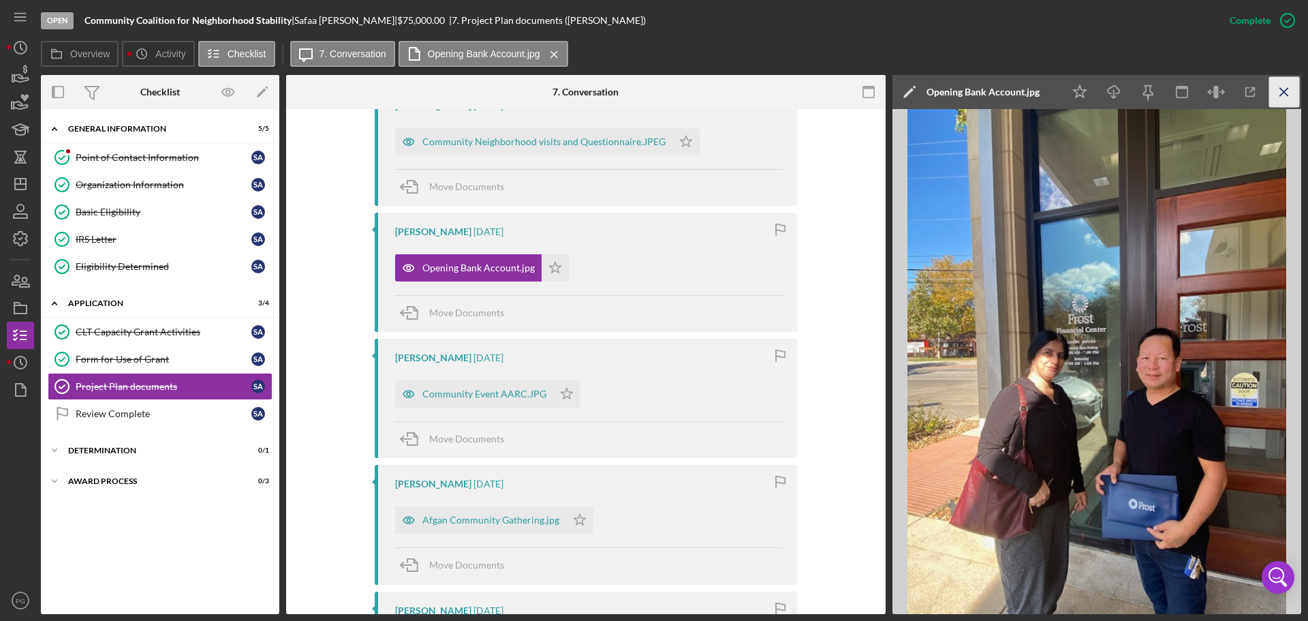
click at [1289, 91] on icon "Icon/Menu Close" at bounding box center [1285, 92] width 31 height 31
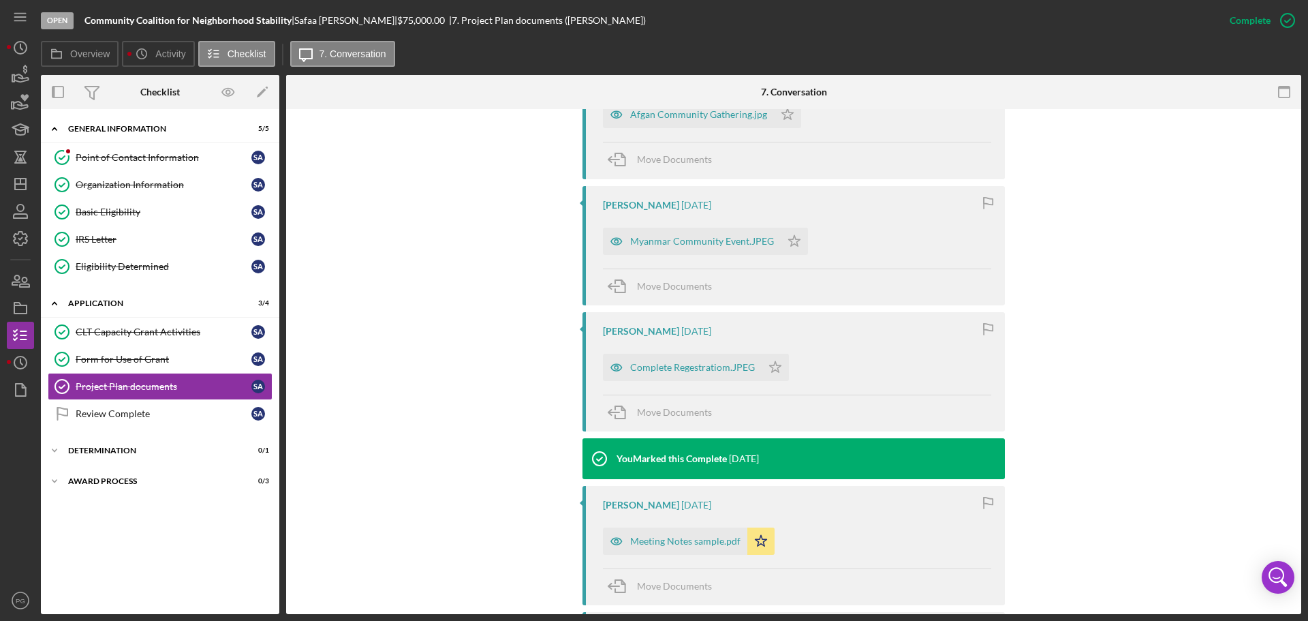
scroll to position [886, 0]
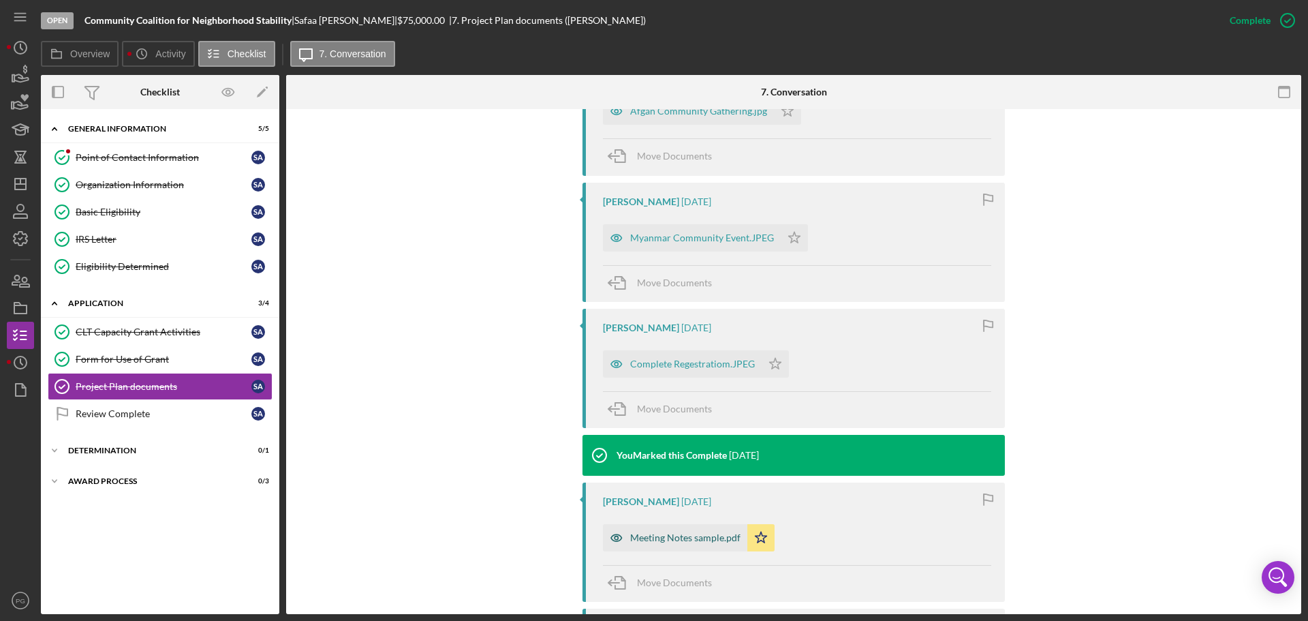
click at [673, 536] on div "Meeting Notes sample.pdf" at bounding box center [685, 537] width 110 height 11
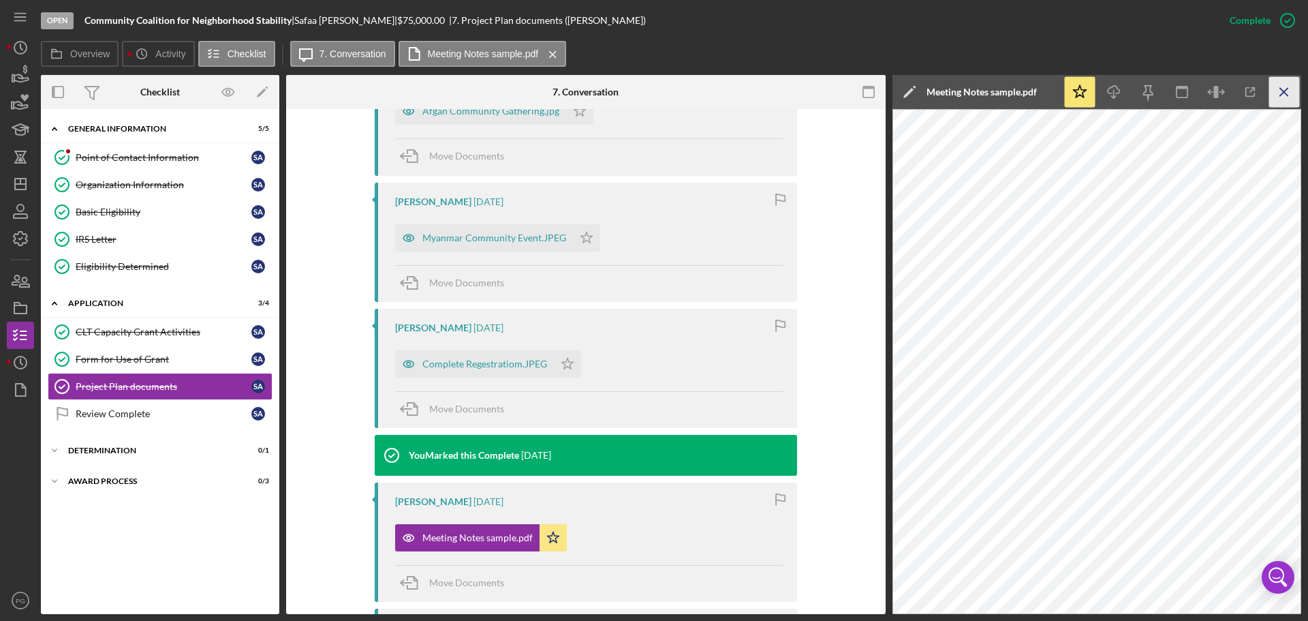
click at [1278, 85] on icon "Icon/Menu Close" at bounding box center [1285, 92] width 31 height 31
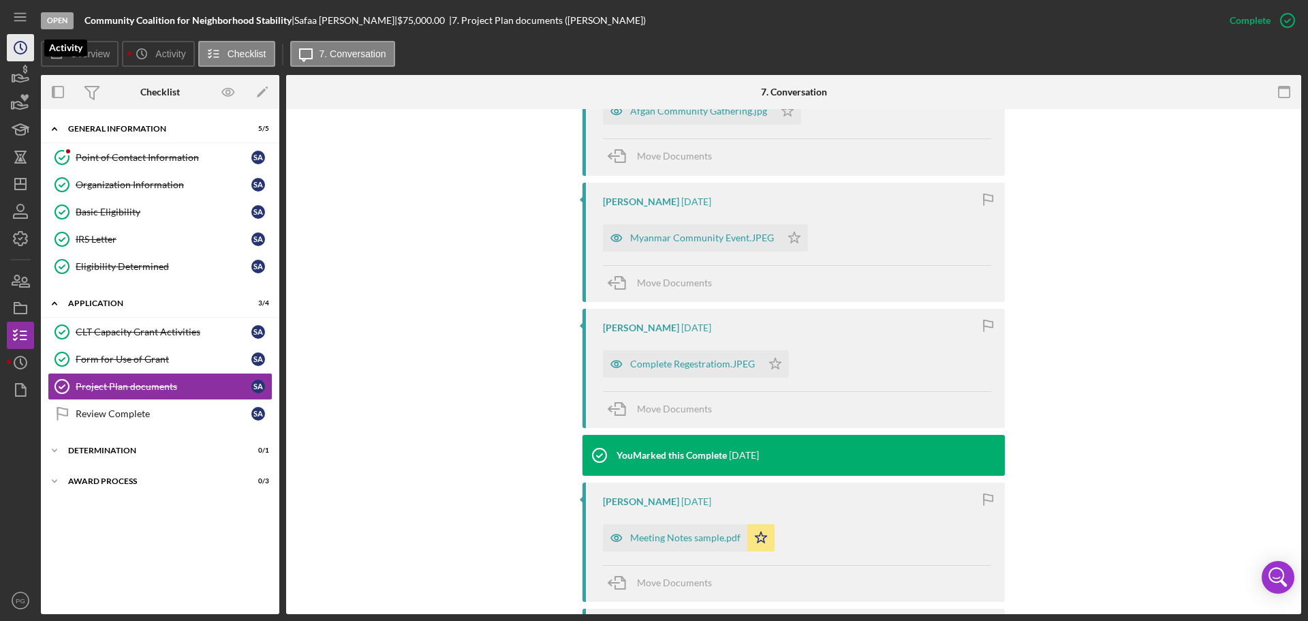
click at [18, 53] on circle "button" at bounding box center [20, 48] width 12 height 12
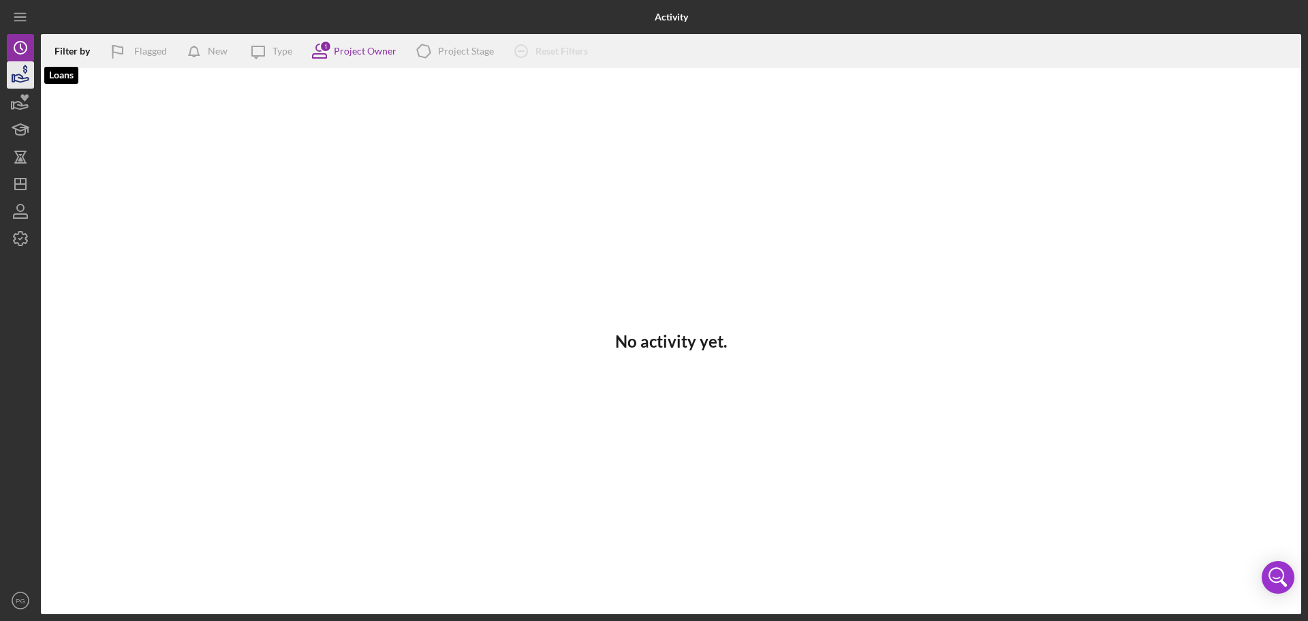
click at [23, 82] on icon "button" at bounding box center [21, 77] width 14 height 7
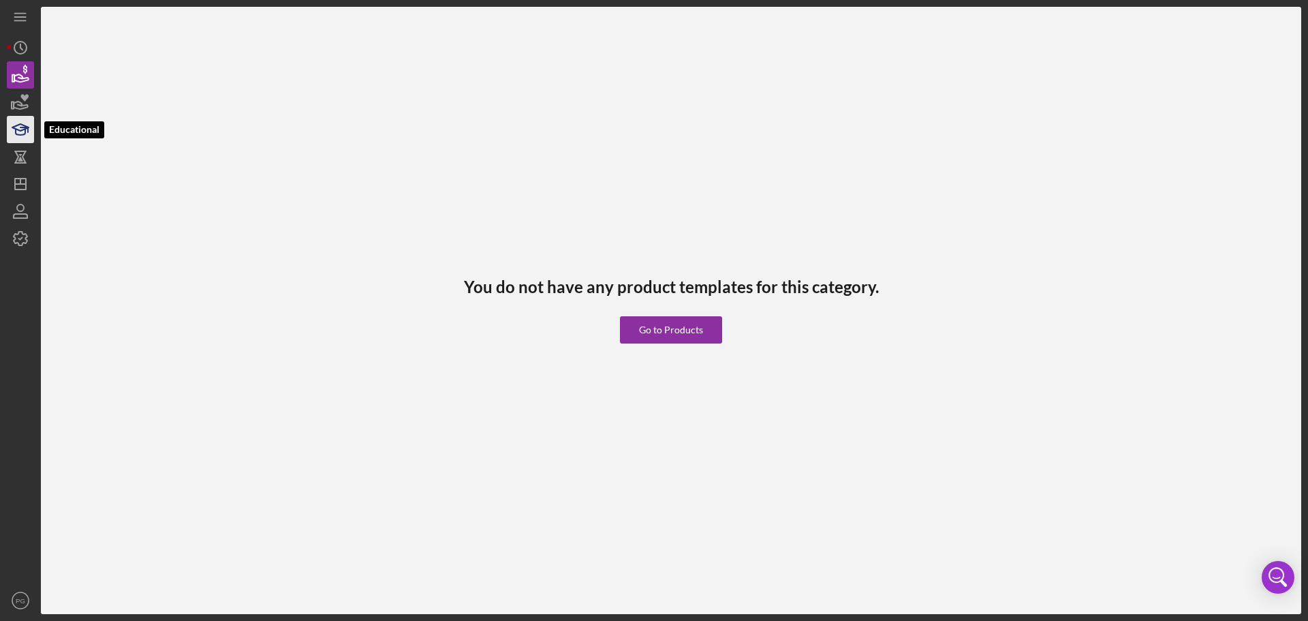
click at [20, 120] on icon "button" at bounding box center [20, 129] width 34 height 34
click at [21, 97] on icon "button" at bounding box center [24, 97] width 8 height 7
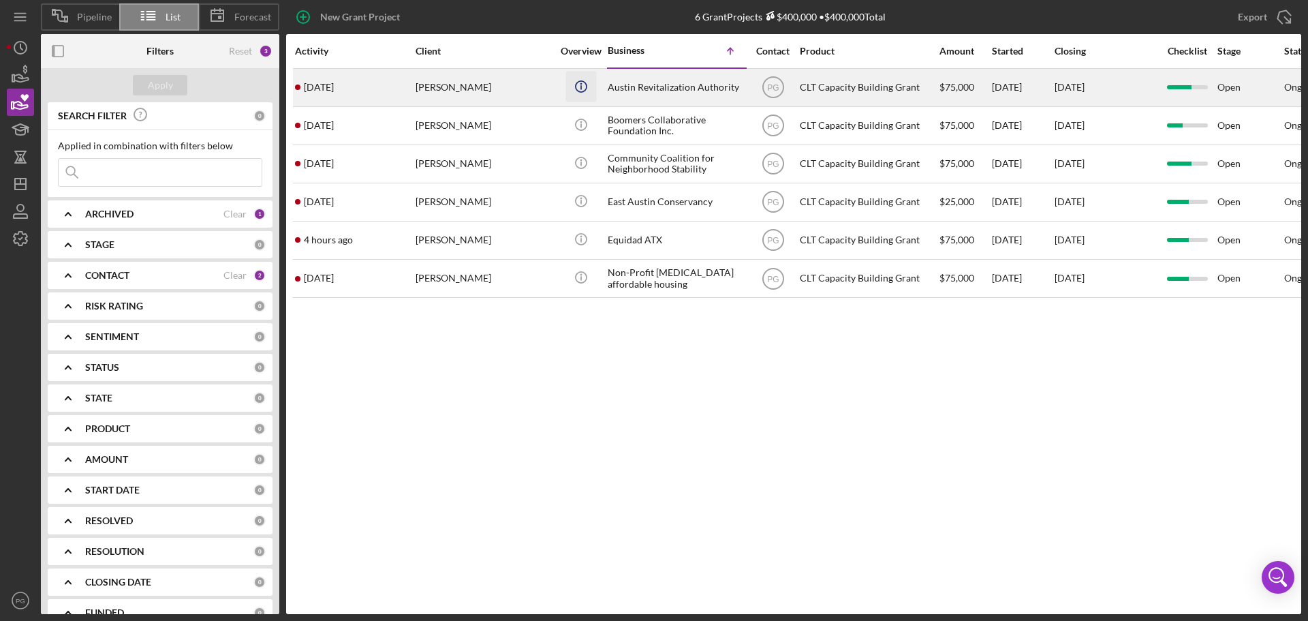
click at [567, 85] on icon "Icon/Info" at bounding box center [581, 86] width 31 height 31
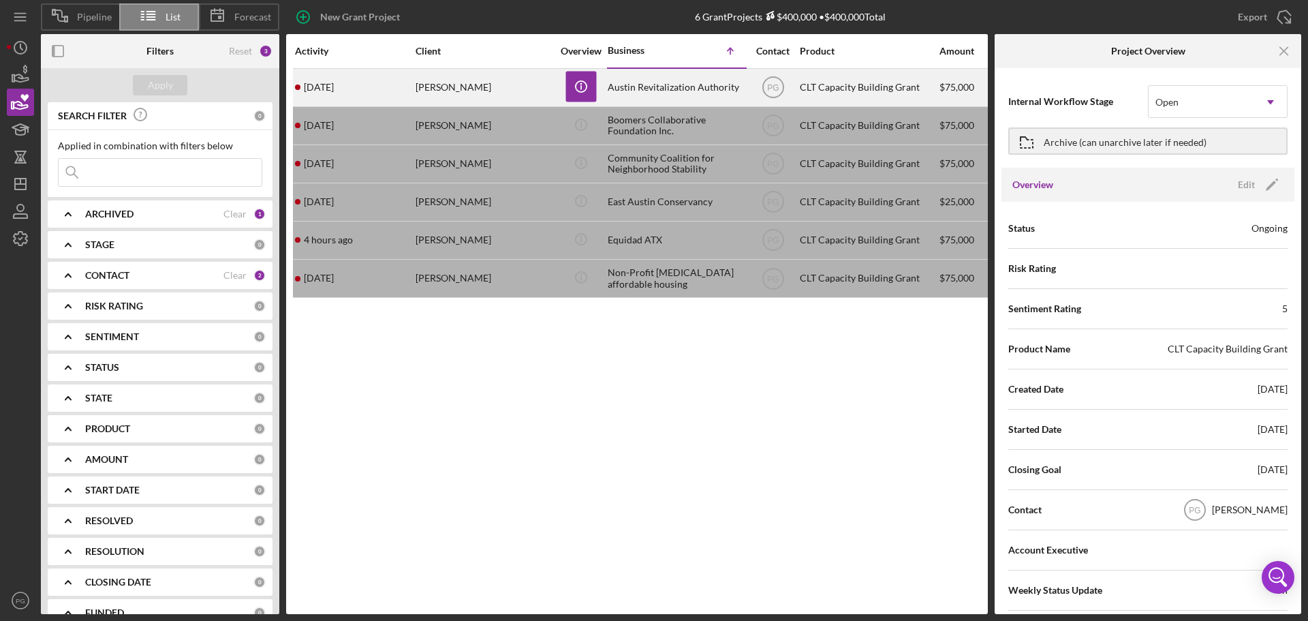
click at [671, 79] on div "Austin Revitalization Authority" at bounding box center [676, 88] width 136 height 36
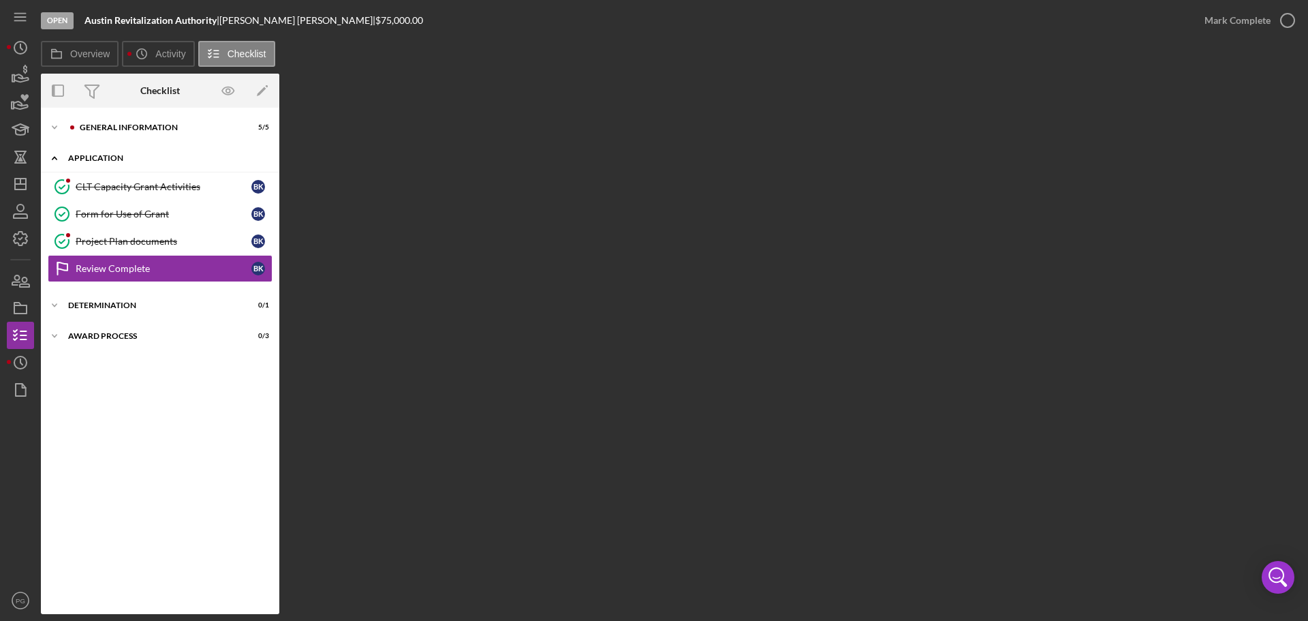
click at [99, 149] on div "Icon/Expander Application 3 / 4" at bounding box center [160, 158] width 239 height 28
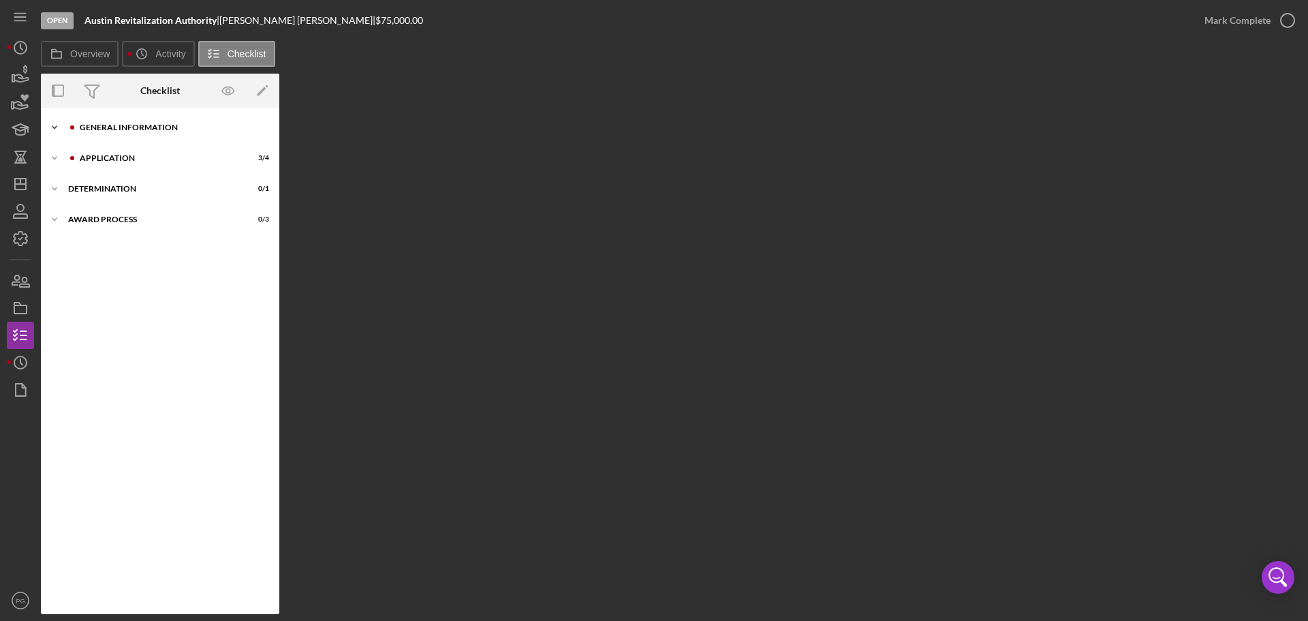
click at [102, 114] on div "Icon/Expander General Information 5 / 5" at bounding box center [160, 127] width 239 height 27
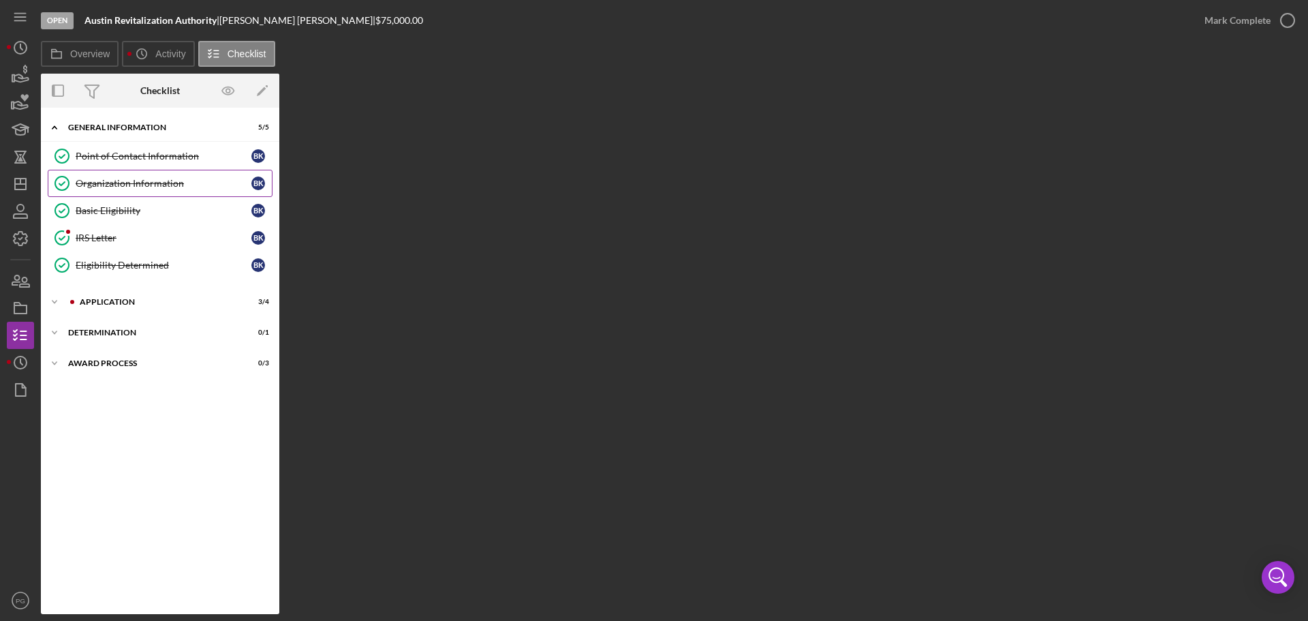
click at [107, 194] on link "Organization Information Organization Information B K" at bounding box center [160, 183] width 225 height 27
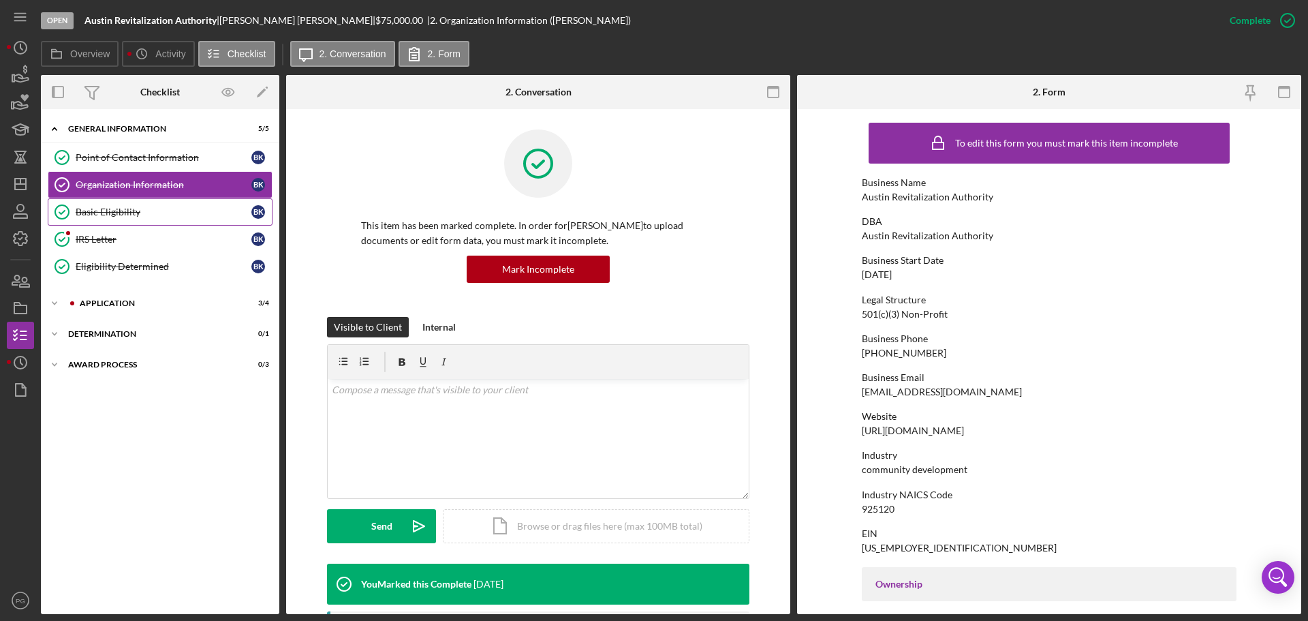
click at [110, 217] on div "Basic Eligibility" at bounding box center [164, 211] width 176 height 11
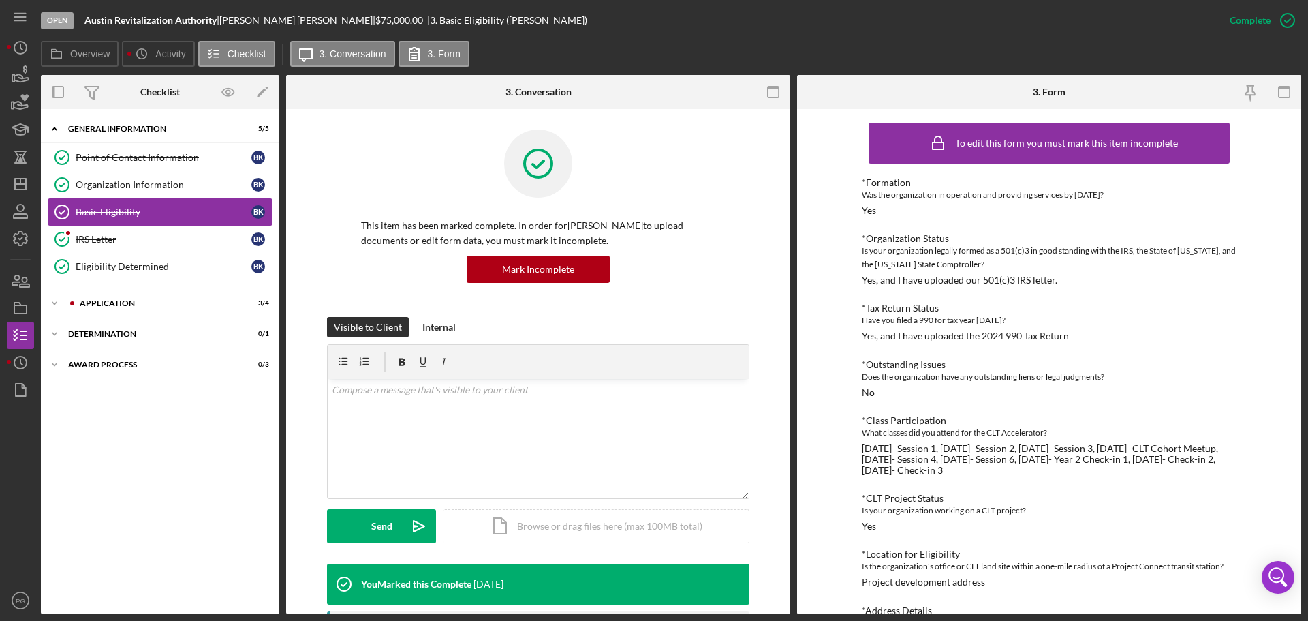
click at [111, 219] on link "Basic Eligibility Basic Eligibility B K" at bounding box center [160, 211] width 225 height 27
click at [116, 239] on div "IRS Letter" at bounding box center [164, 239] width 176 height 11
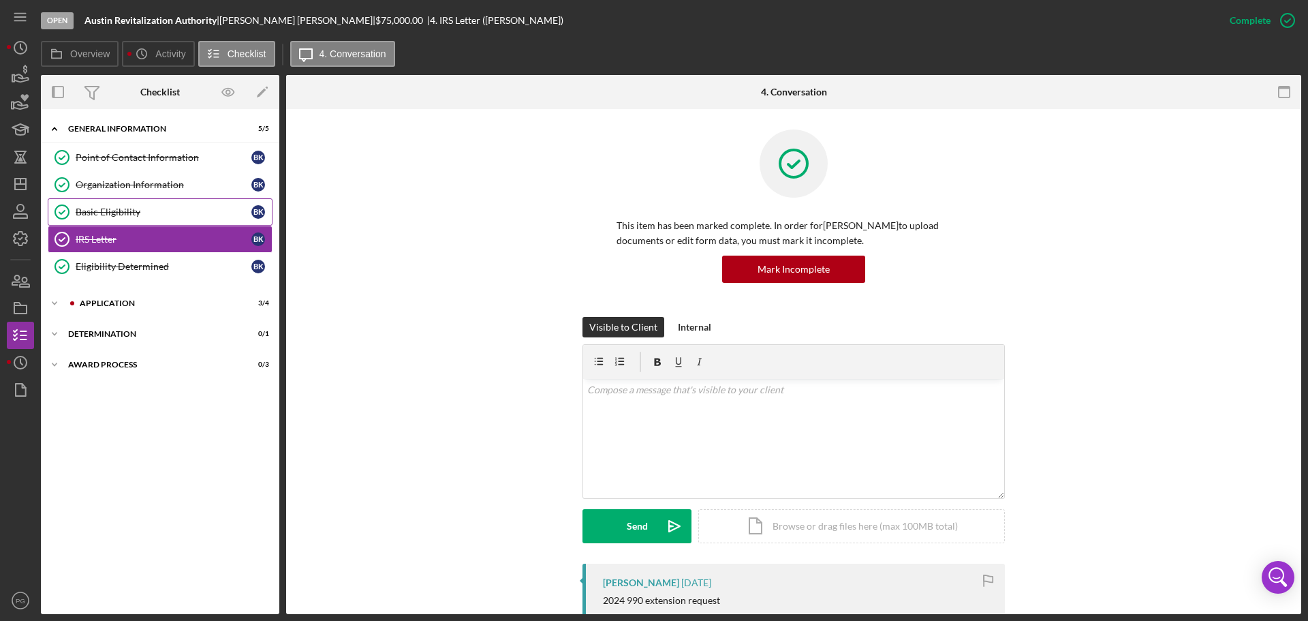
click at [126, 211] on div "Basic Eligibility" at bounding box center [164, 211] width 176 height 11
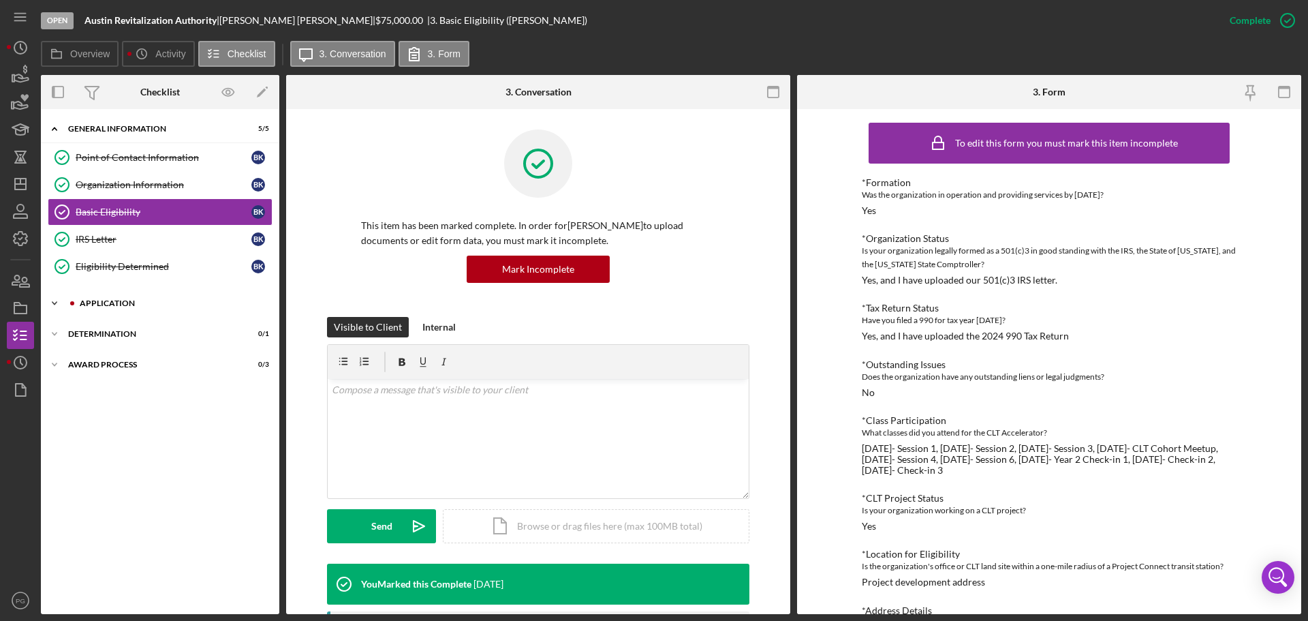
click at [131, 302] on div "Application" at bounding box center [171, 303] width 183 height 8
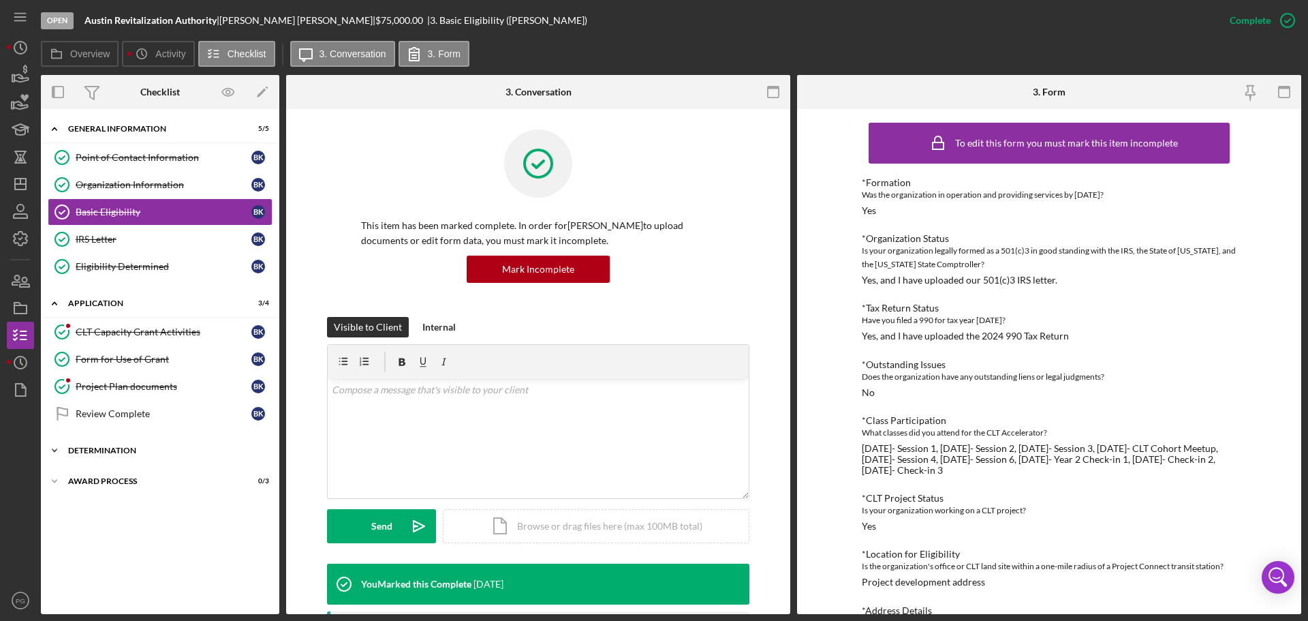
click at [122, 456] on div "Icon/Expander Determination 0 / 1" at bounding box center [160, 450] width 239 height 27
click at [114, 209] on div "Basic Eligibility" at bounding box center [164, 211] width 176 height 11
click at [153, 235] on div "IRS Letter" at bounding box center [164, 239] width 176 height 11
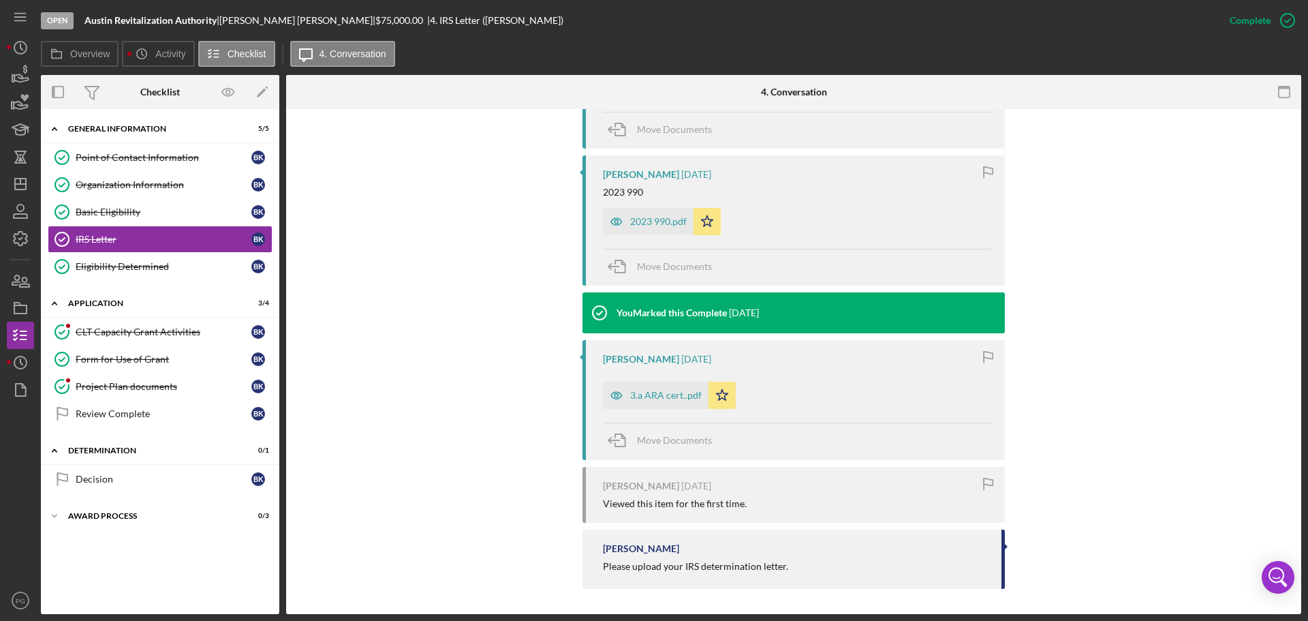
scroll to position [547, 0]
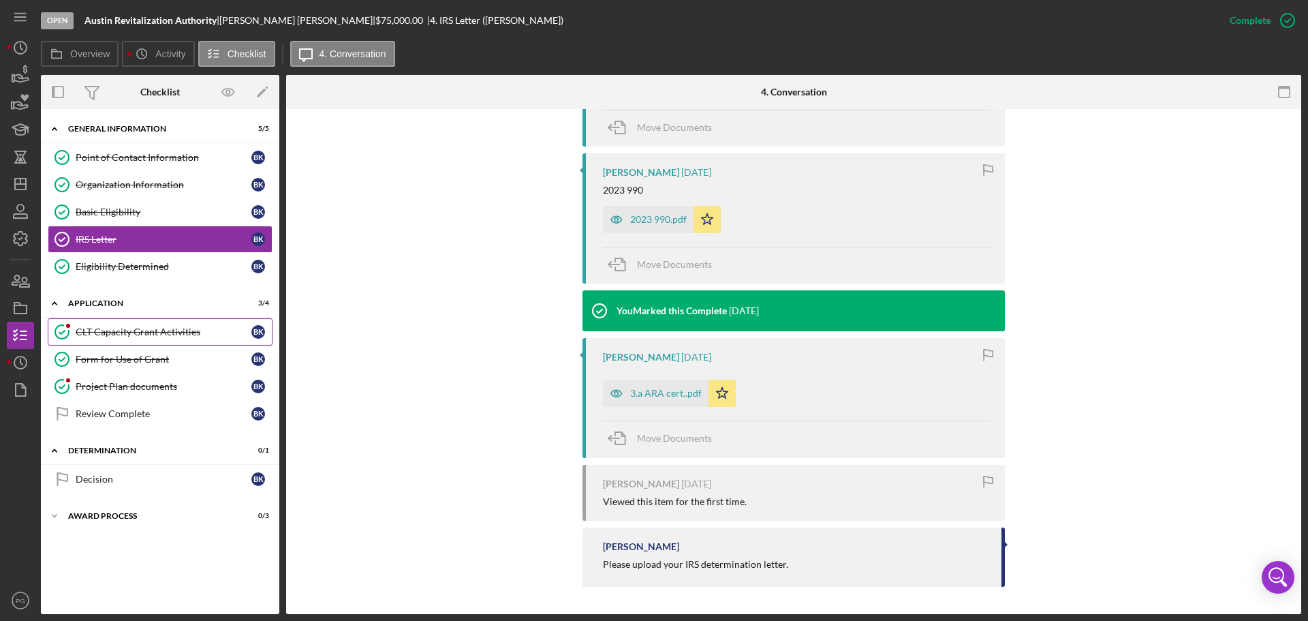
click at [135, 326] on div "CLT Capacity Grant Activities" at bounding box center [164, 331] width 176 height 11
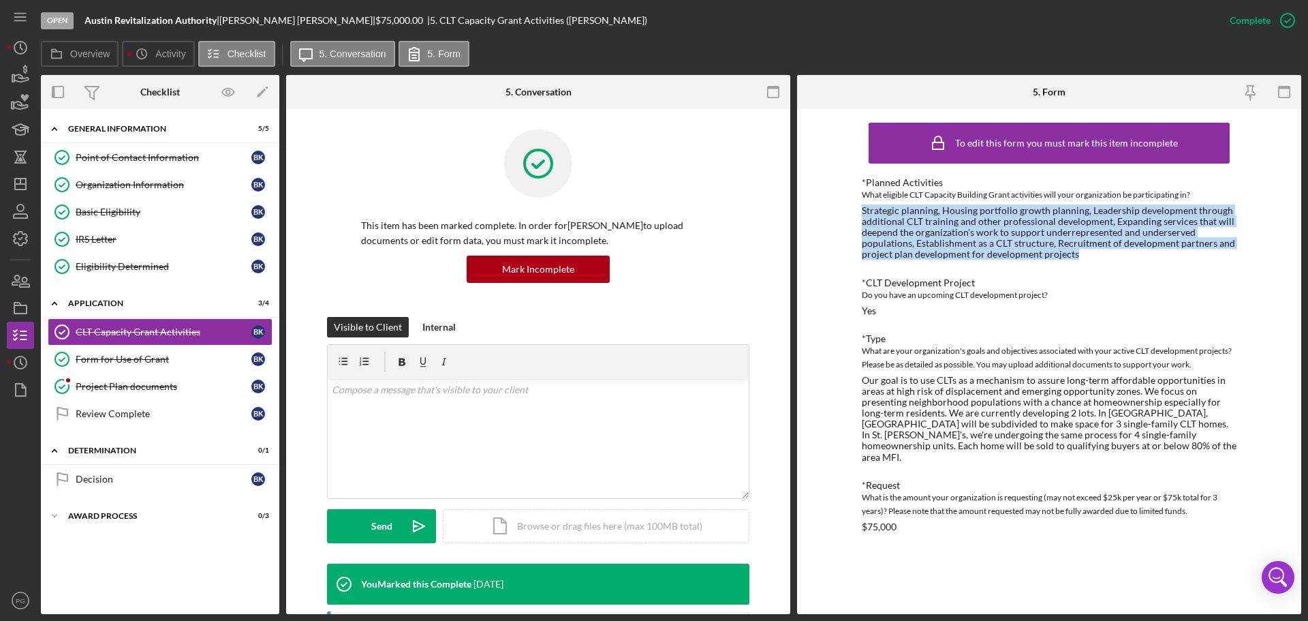
drag, startPoint x: 860, startPoint y: 209, endPoint x: 1092, endPoint y: 255, distance: 237.0
click at [1092, 255] on div "To edit this form you must mark this item incomplete *Planned Activities What e…" at bounding box center [1049, 361] width 504 height 505
copy div "Strategic planning, Housing portfolio growth planning, Leadership development t…"
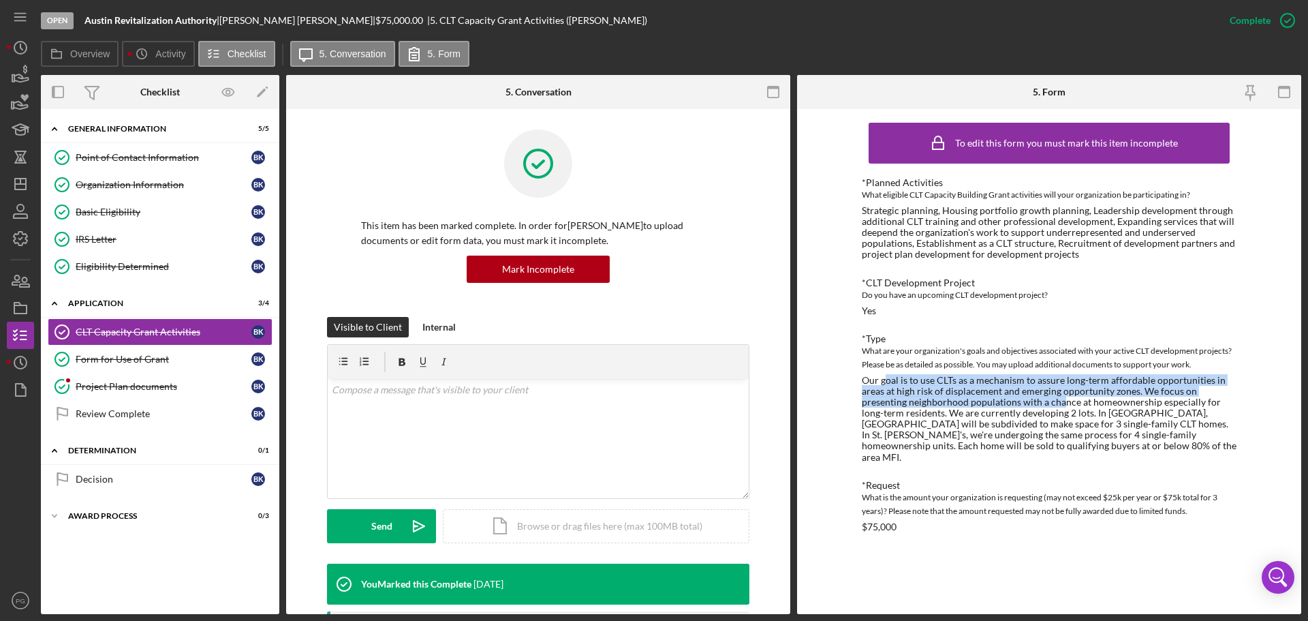
drag, startPoint x: 883, startPoint y: 375, endPoint x: 1064, endPoint y: 408, distance: 183.5
click at [1064, 408] on div "Our goal is to use CLTs as a mechanism to assure long-term affordable opportuni…" at bounding box center [1049, 419] width 375 height 88
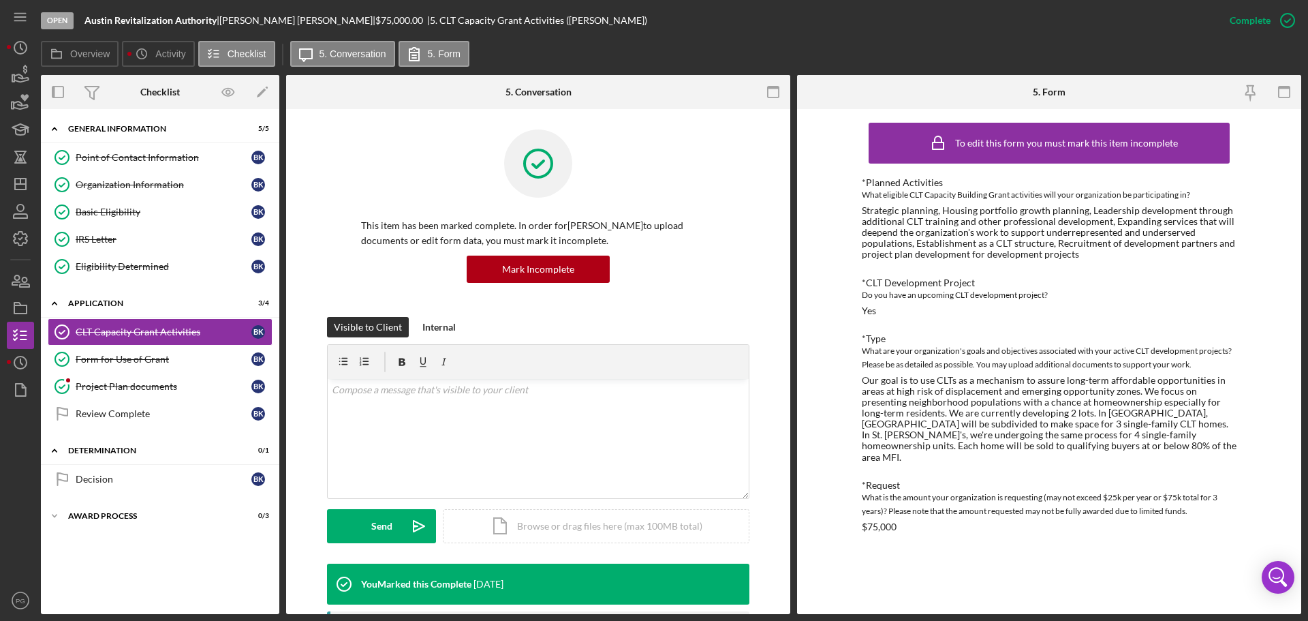
click at [1073, 440] on div "Our goal is to use CLTs as a mechanism to assure long-term affordable opportuni…" at bounding box center [1049, 419] width 375 height 88
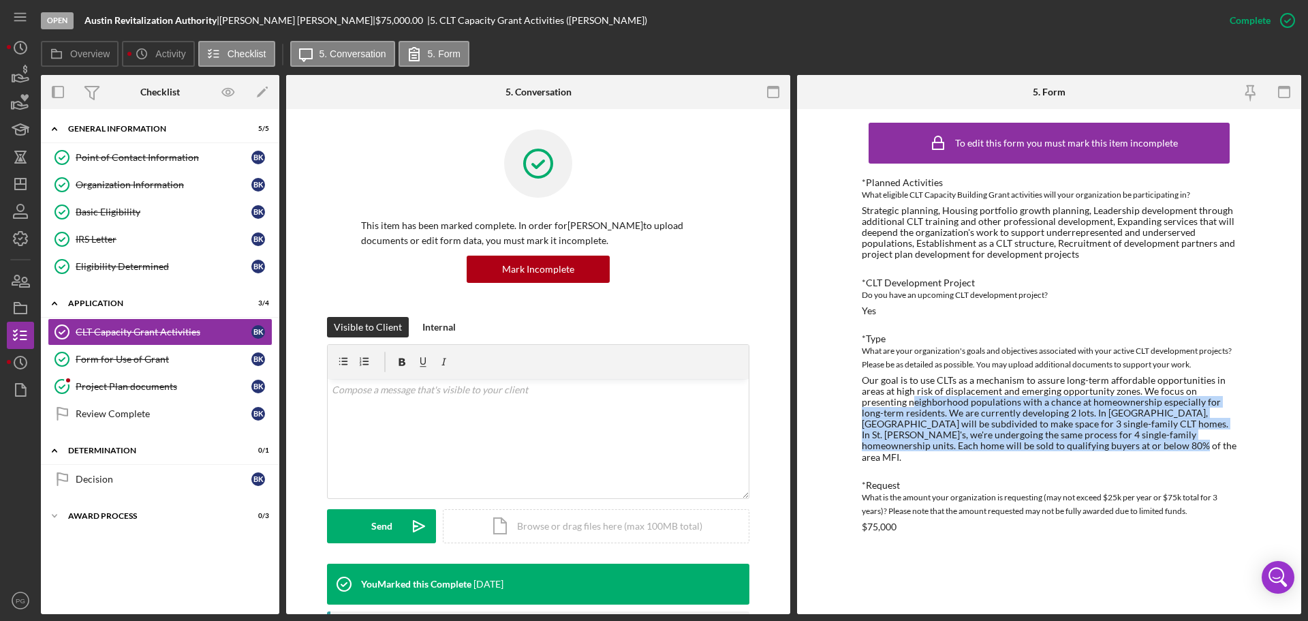
drag, startPoint x: 915, startPoint y: 397, endPoint x: 1059, endPoint y: 446, distance: 152.6
click at [1059, 446] on div "Our goal is to use CLTs as a mechanism to assure long-term affordable opportuni…" at bounding box center [1049, 419] width 375 height 88
click at [965, 431] on div "Our goal is to use CLTs as a mechanism to assure long-term affordable opportuni…" at bounding box center [1049, 419] width 375 height 88
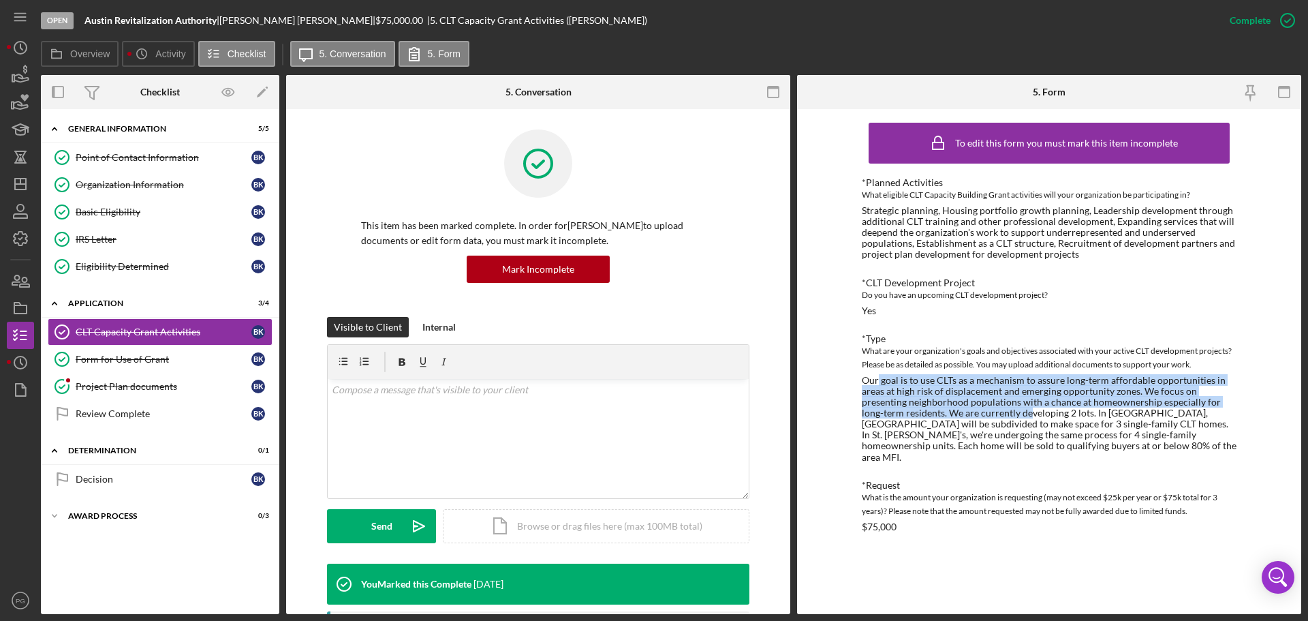
drag, startPoint x: 878, startPoint y: 378, endPoint x: 1009, endPoint y: 412, distance: 135.2
click at [1009, 412] on div "Our goal is to use CLTs as a mechanism to assure long-term affordable opportuni…" at bounding box center [1049, 419] width 375 height 88
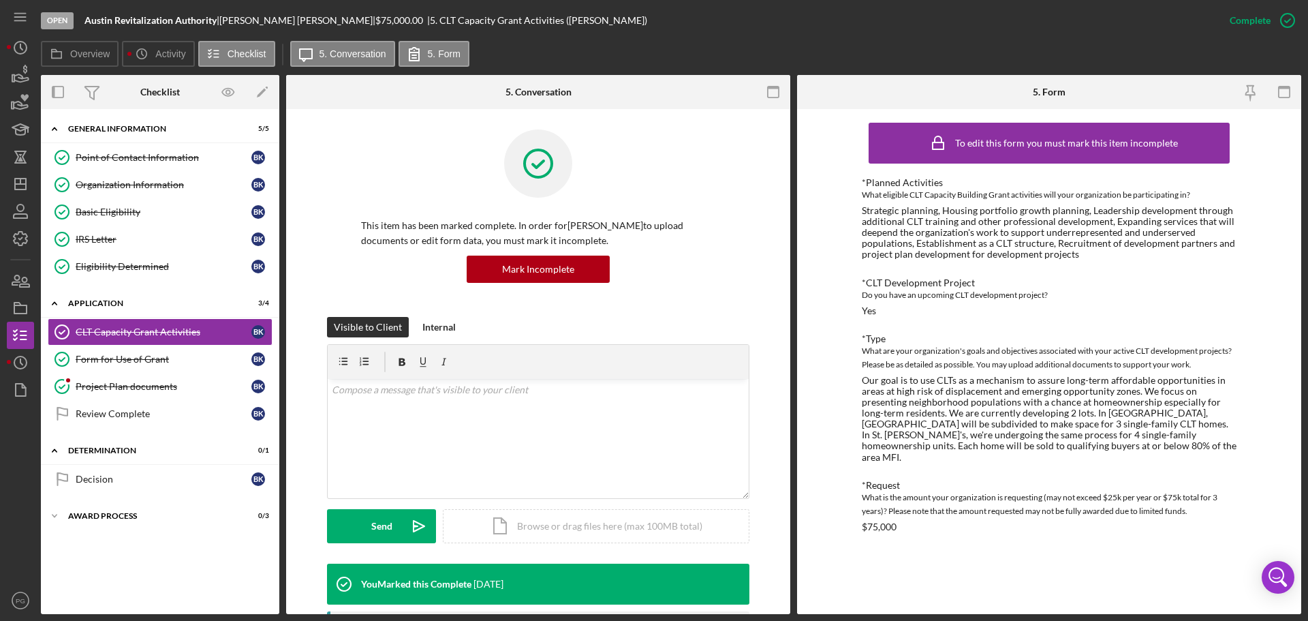
click at [1010, 429] on div "Our goal is to use CLTs as a mechanism to assure long-term affordable opportuni…" at bounding box center [1049, 419] width 375 height 88
click at [182, 358] on div "Form for Use of Grant" at bounding box center [164, 359] width 176 height 11
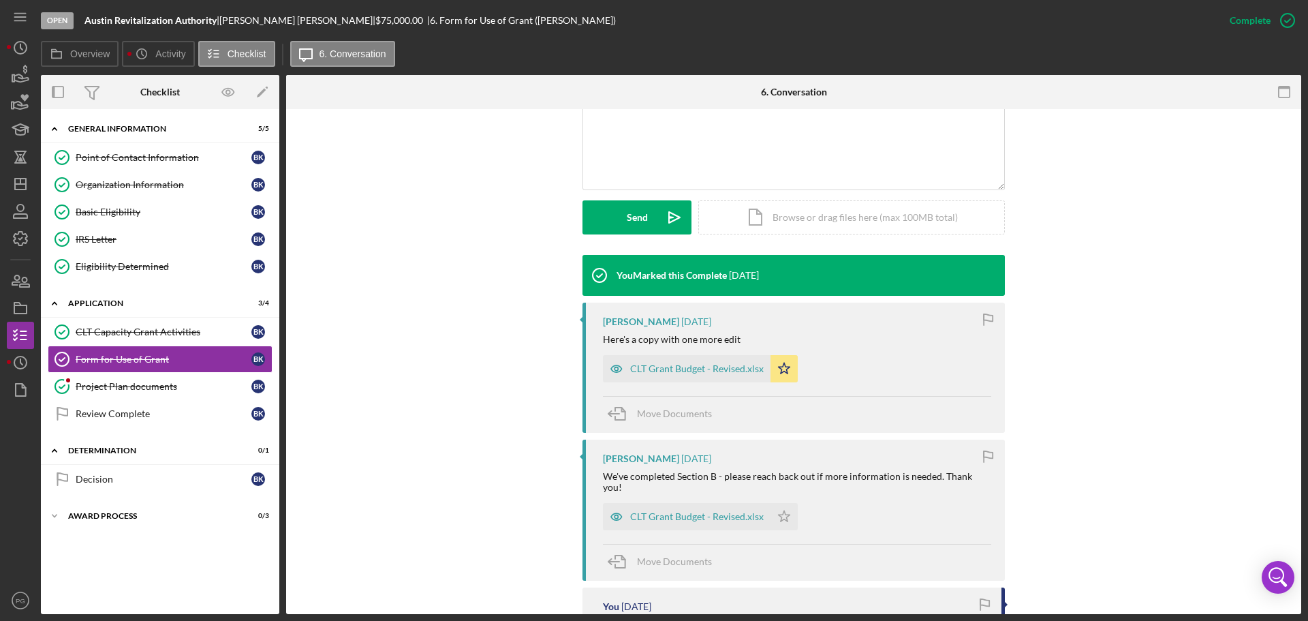
scroll to position [409, 0]
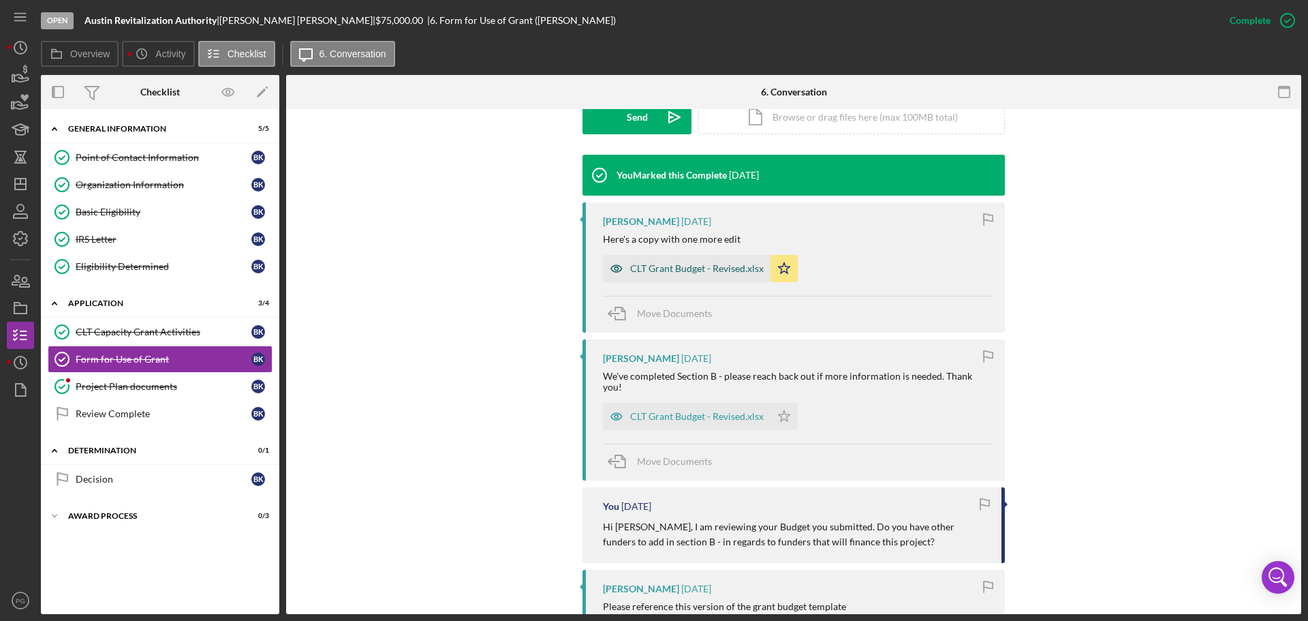
click at [660, 266] on div "CLT Grant Budget - Revised.xlsx" at bounding box center [697, 268] width 134 height 11
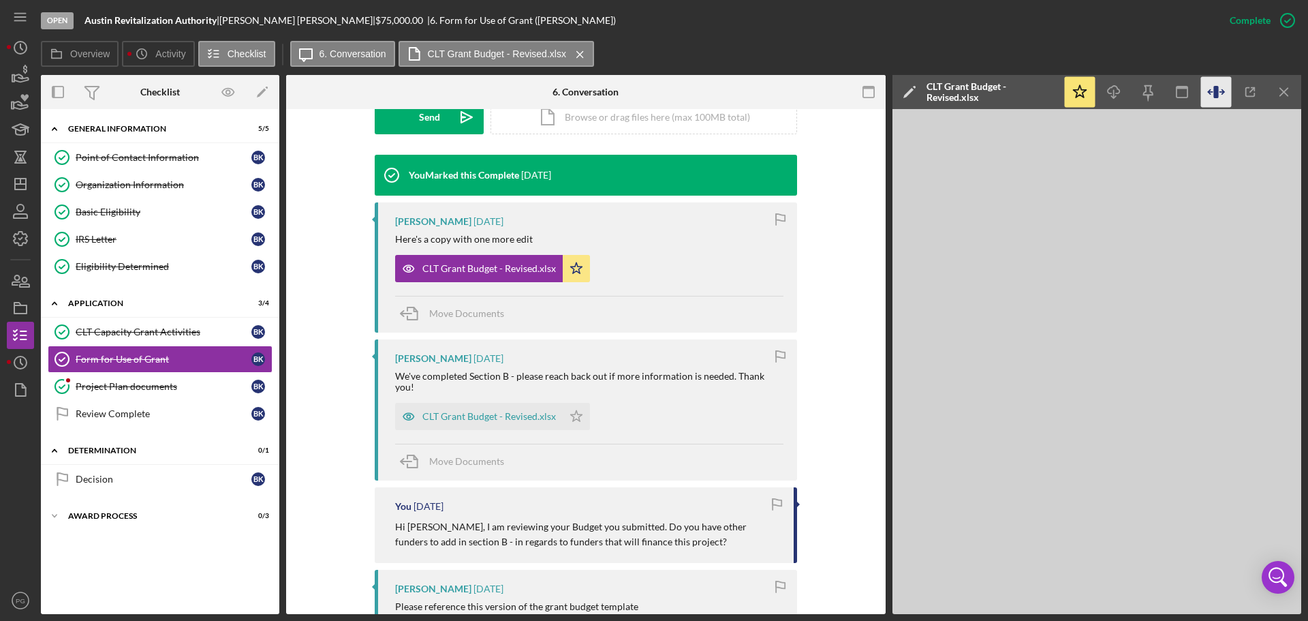
click at [1216, 86] on icon "button" at bounding box center [1216, 92] width 31 height 31
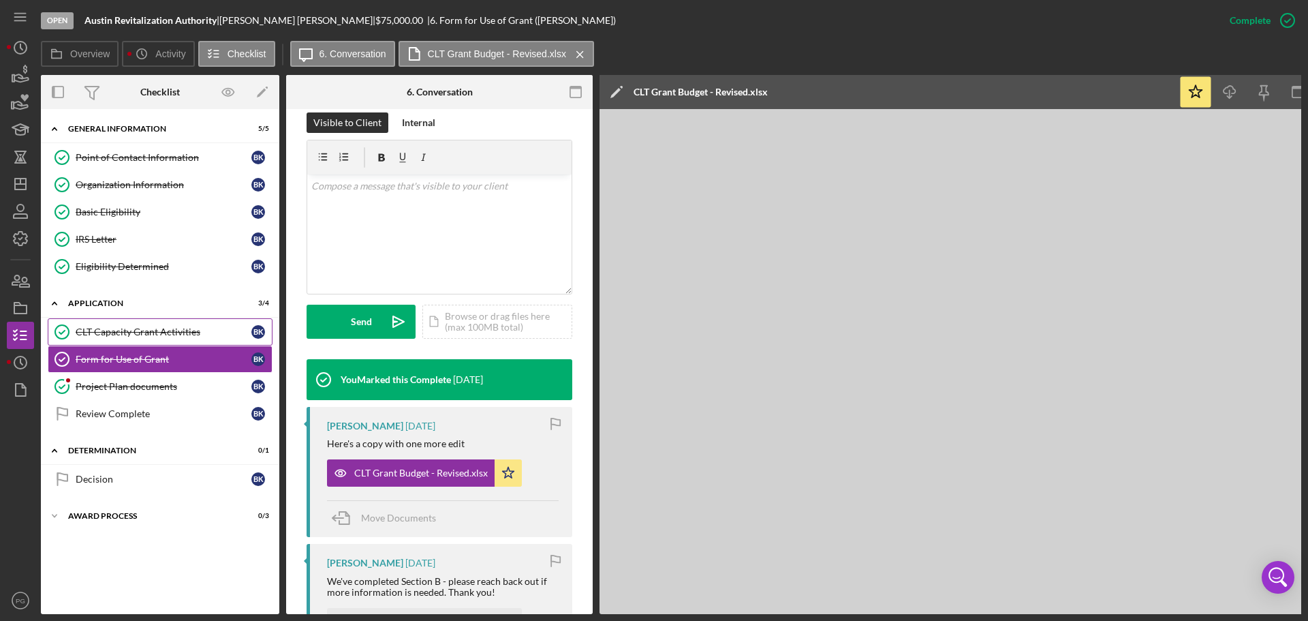
scroll to position [0, 0]
